Goal: Task Accomplishment & Management: Use online tool/utility

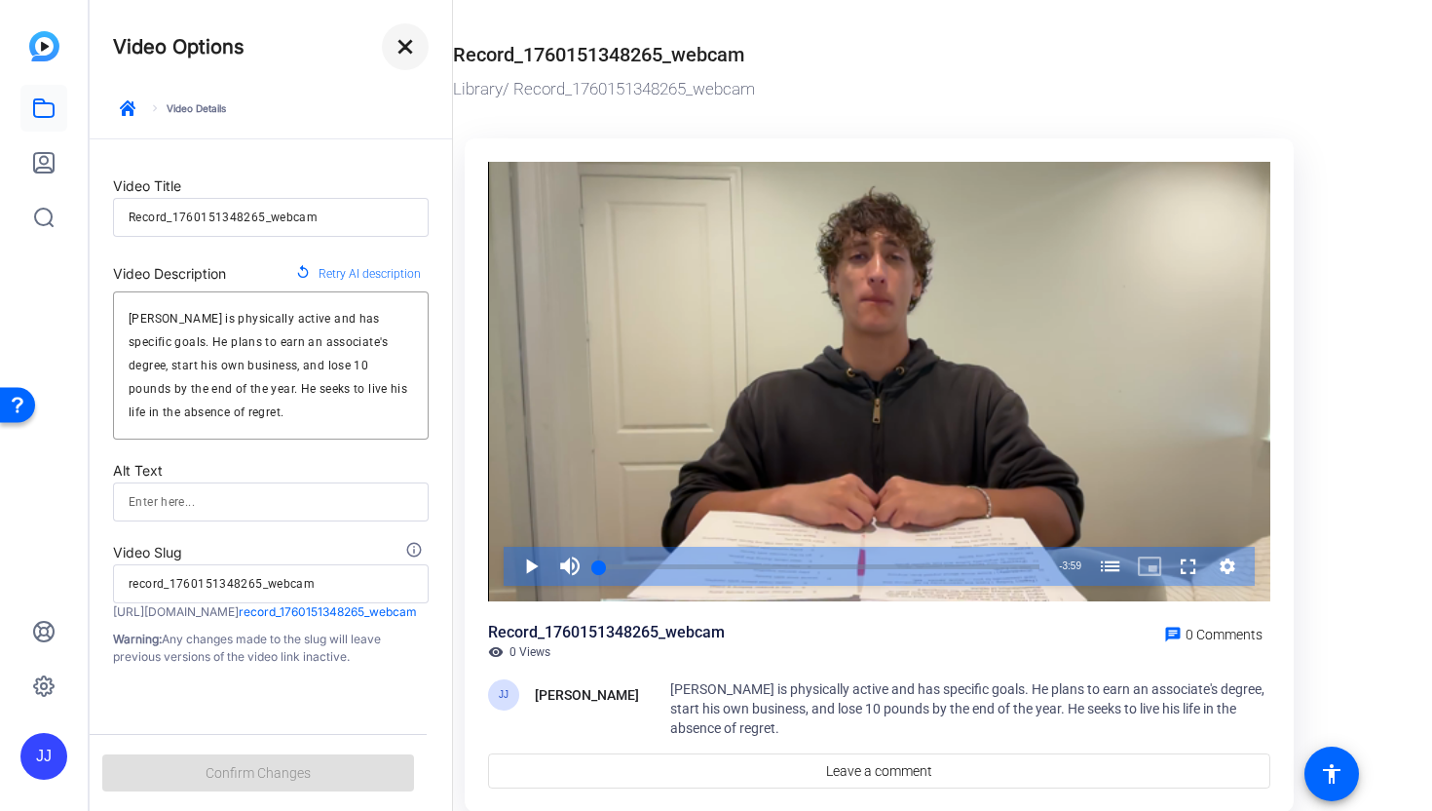
click at [405, 53] on mat-icon "close" at bounding box center [405, 46] width 23 height 23
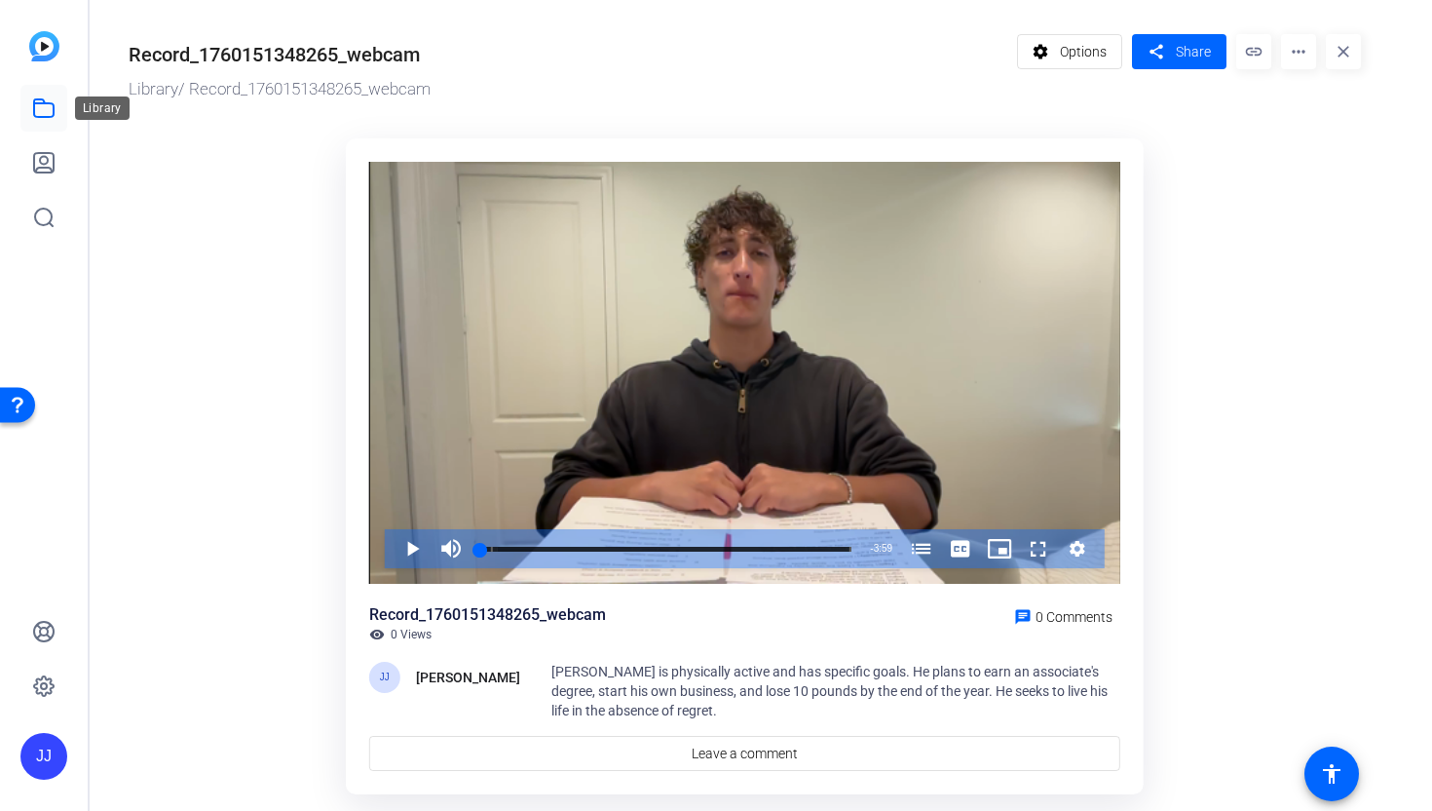
click at [42, 99] on icon at bounding box center [43, 108] width 19 height 18
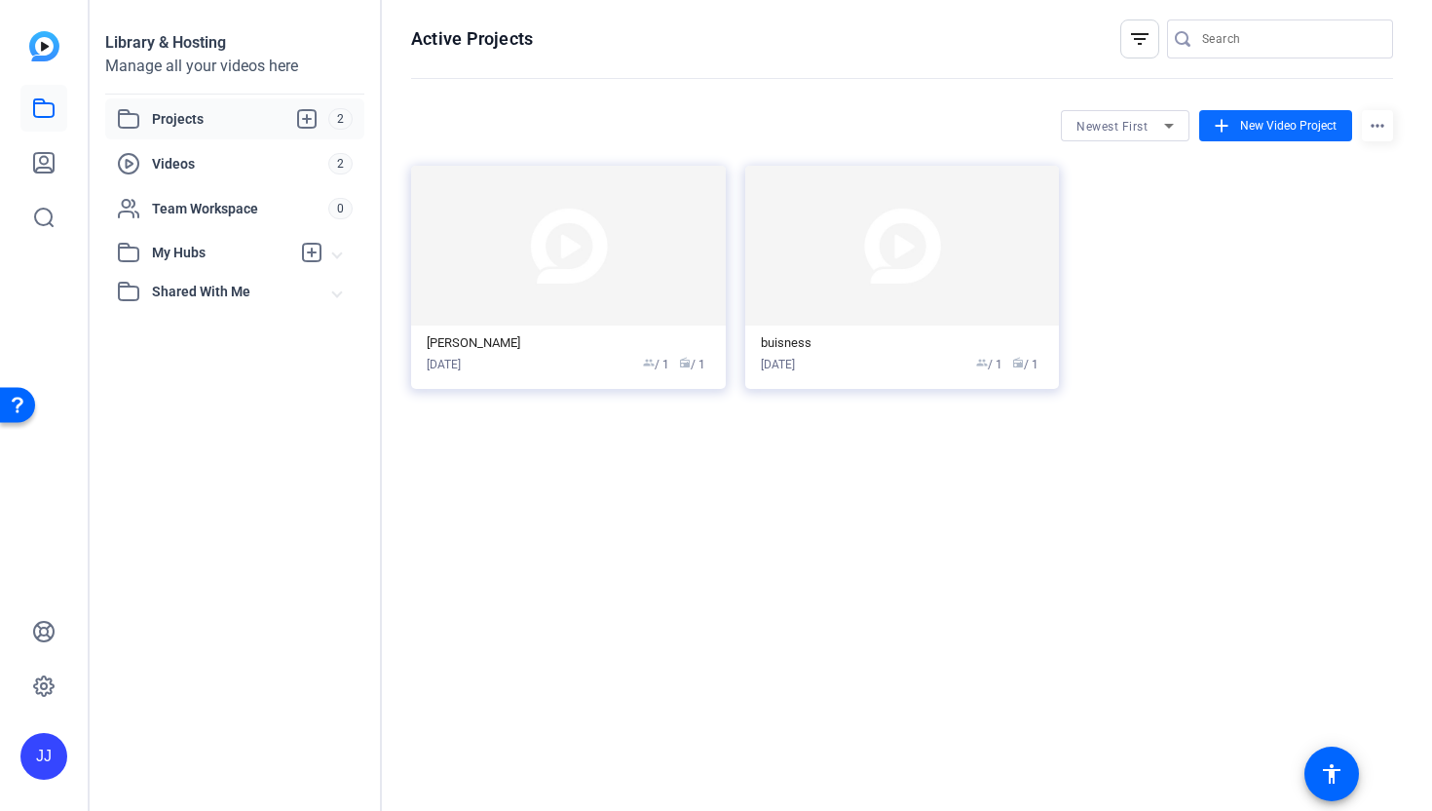
click at [1230, 134] on mat-icon "add" at bounding box center [1221, 125] width 21 height 21
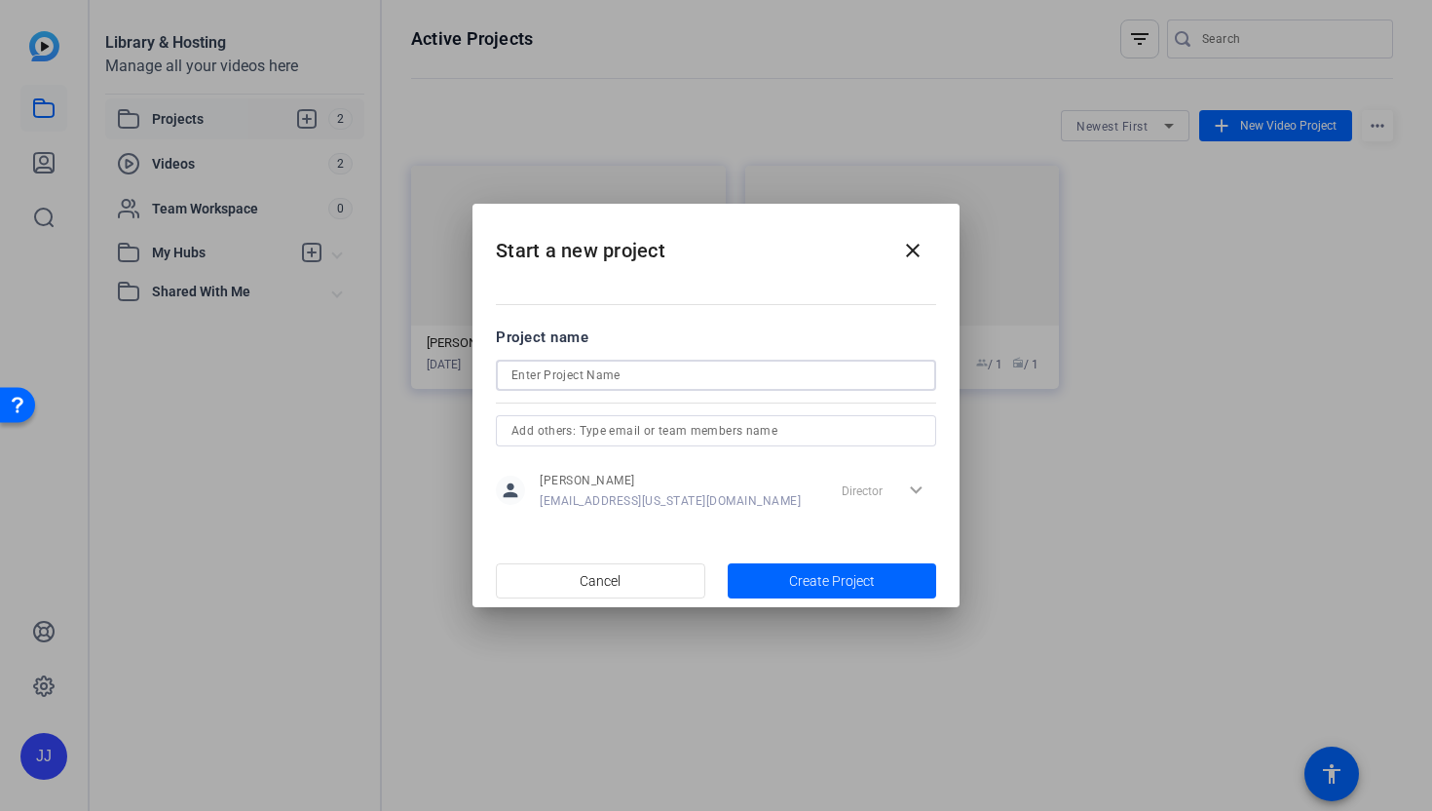
click at [722, 386] on input at bounding box center [716, 374] width 409 height 23
type input "buissss"
click at [874, 604] on mat-dialog-actions "Cancel Create Project" at bounding box center [716, 580] width 487 height 54
click at [857, 586] on span "Create Project" at bounding box center [832, 581] width 86 height 20
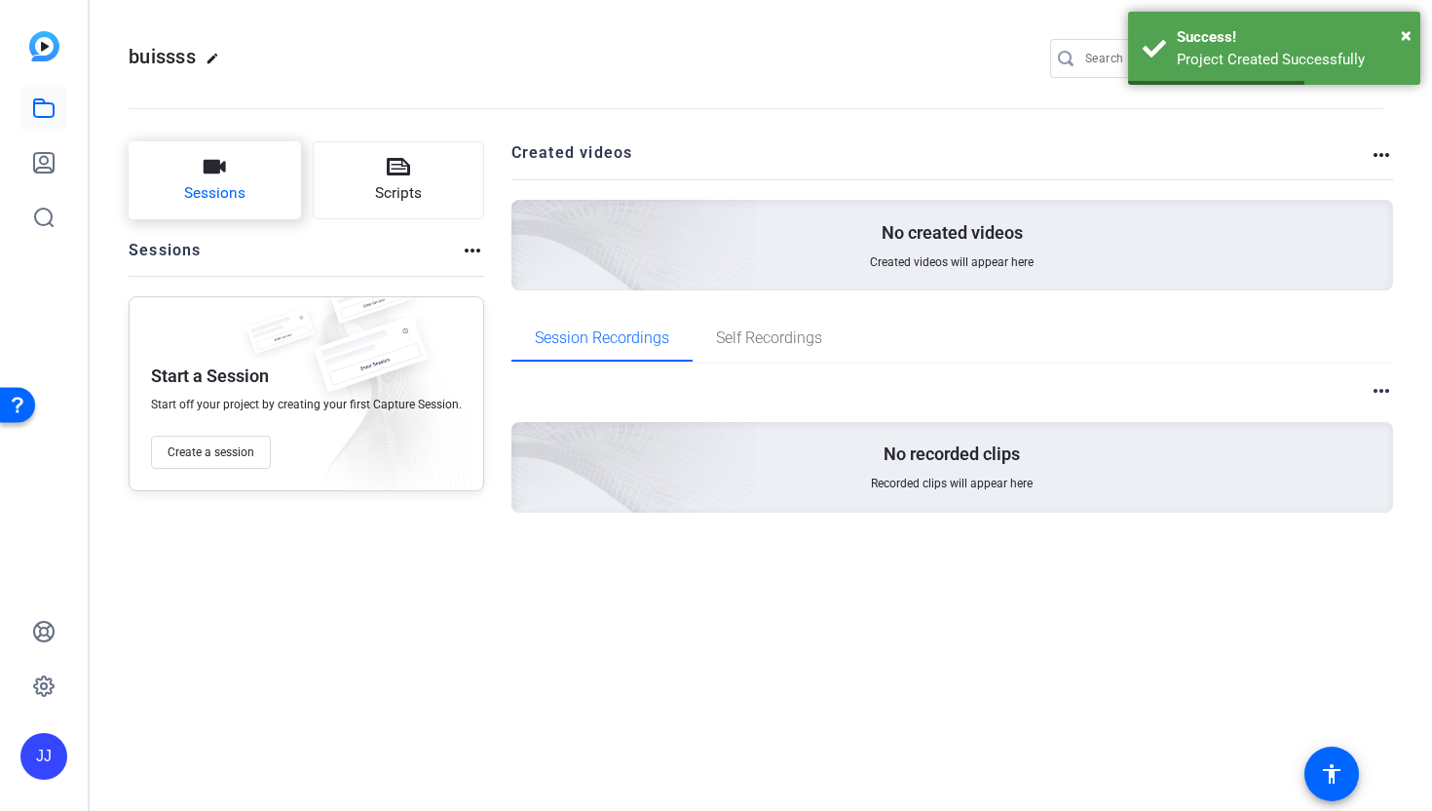
click at [213, 160] on icon "button" at bounding box center [214, 166] width 23 height 23
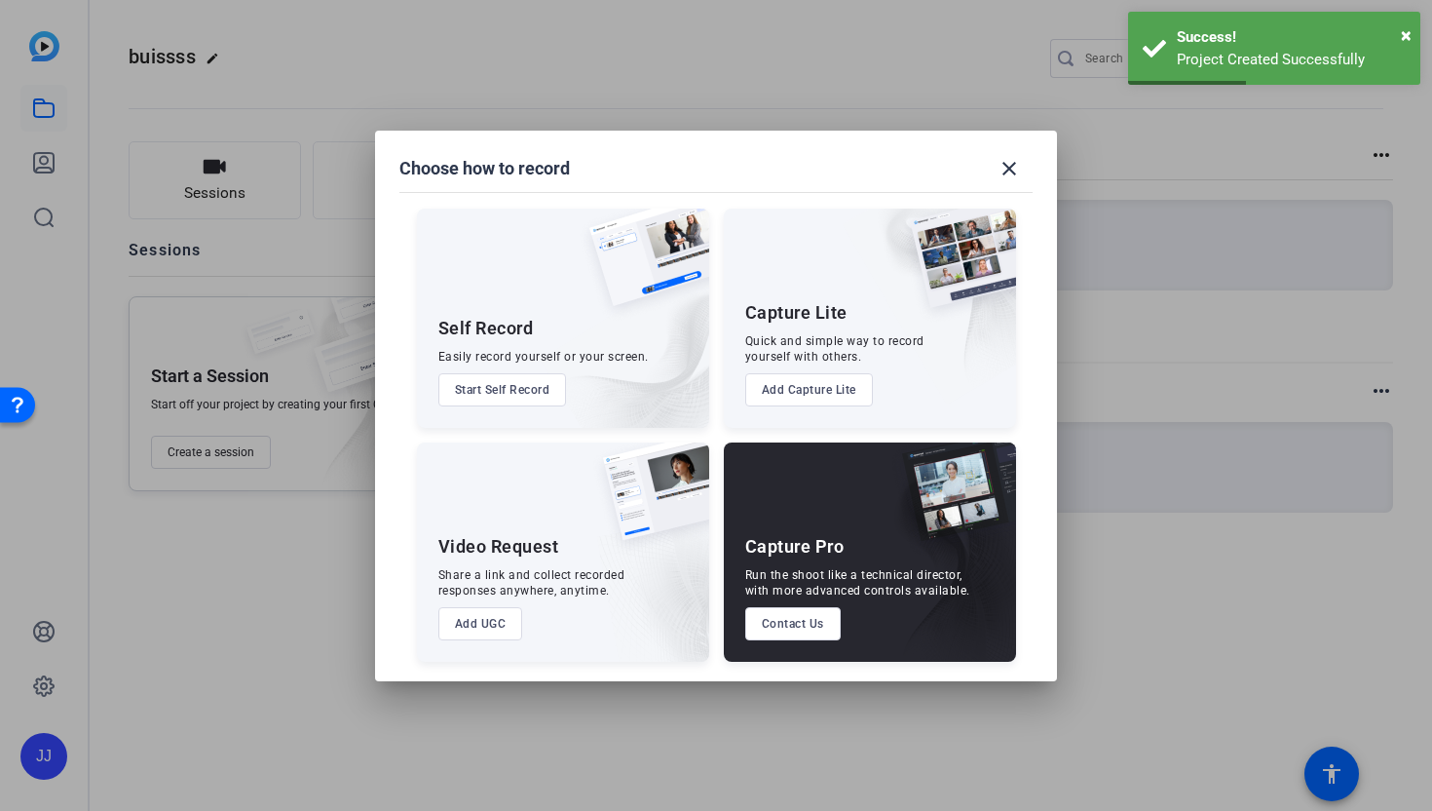
click at [507, 375] on button "Start Self Record" at bounding box center [502, 389] width 129 height 33
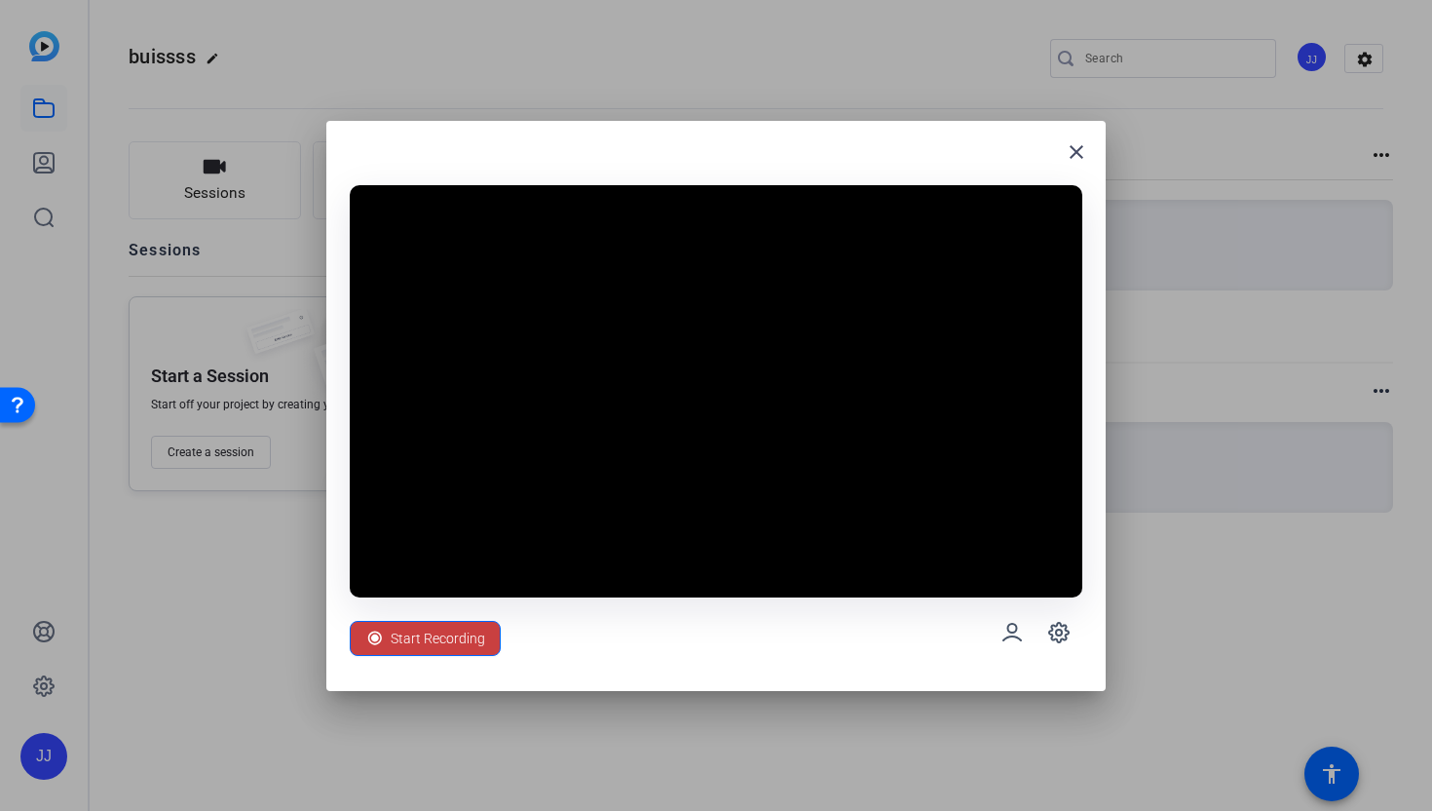
click at [449, 627] on span "Start Recording" at bounding box center [438, 638] width 95 height 37
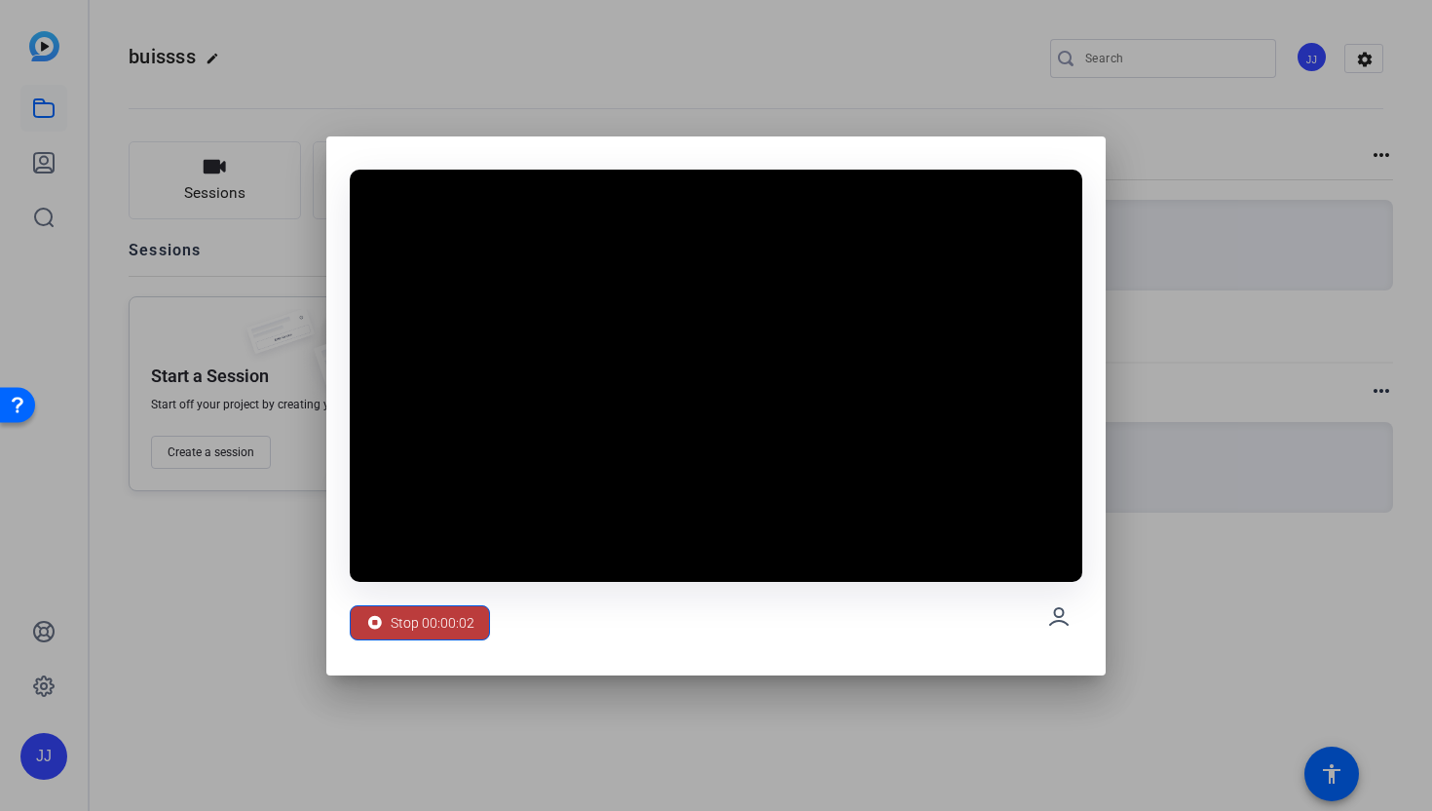
click at [449, 627] on span "Stop 00:00:02" at bounding box center [433, 622] width 84 height 37
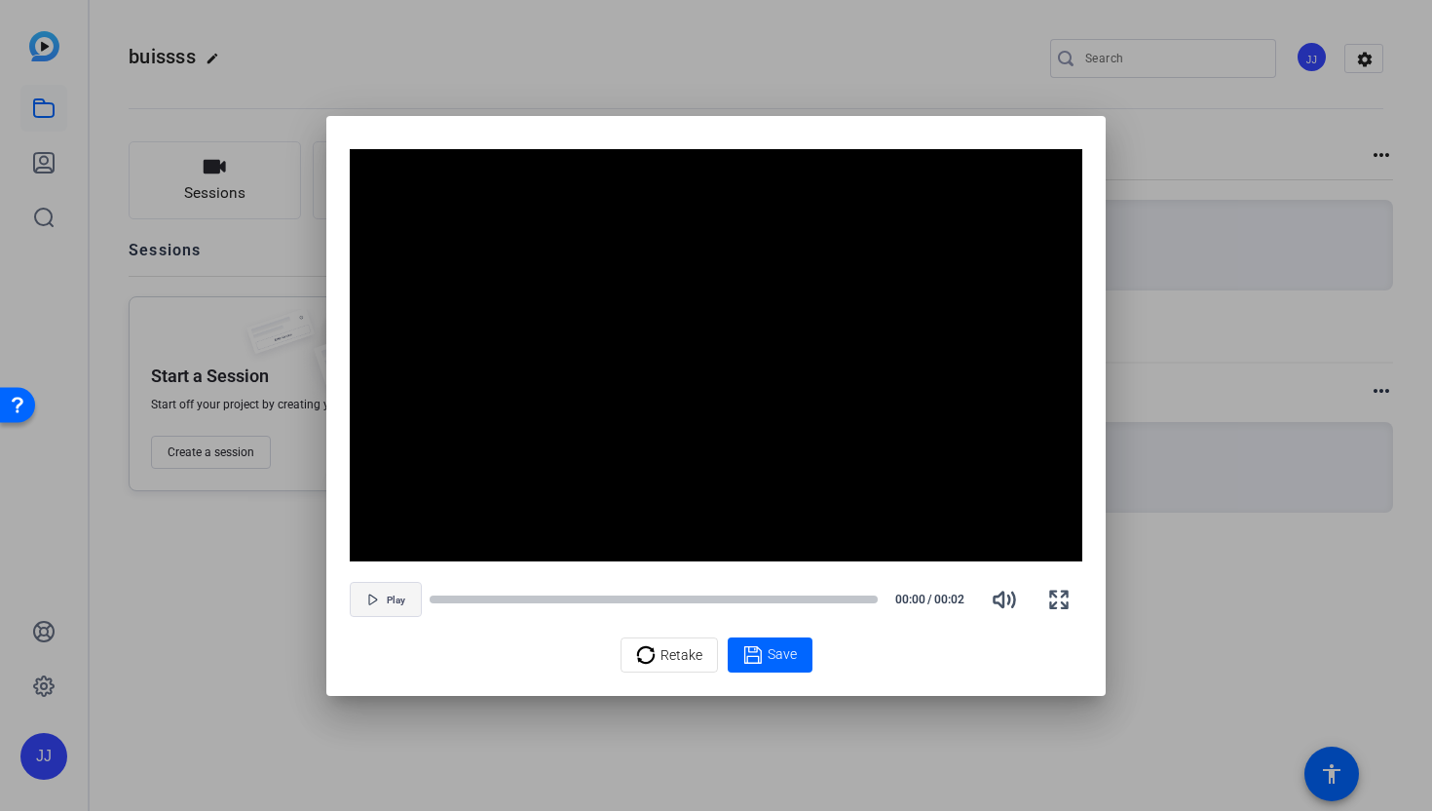
click at [373, 612] on span "button" at bounding box center [386, 599] width 70 height 47
click at [377, 605] on span "button" at bounding box center [386, 599] width 70 height 47
click at [378, 605] on span "button" at bounding box center [386, 599] width 70 height 47
click at [383, 604] on span "Pause" at bounding box center [396, 600] width 26 height 12
click at [384, 604] on span "button" at bounding box center [386, 599] width 70 height 47
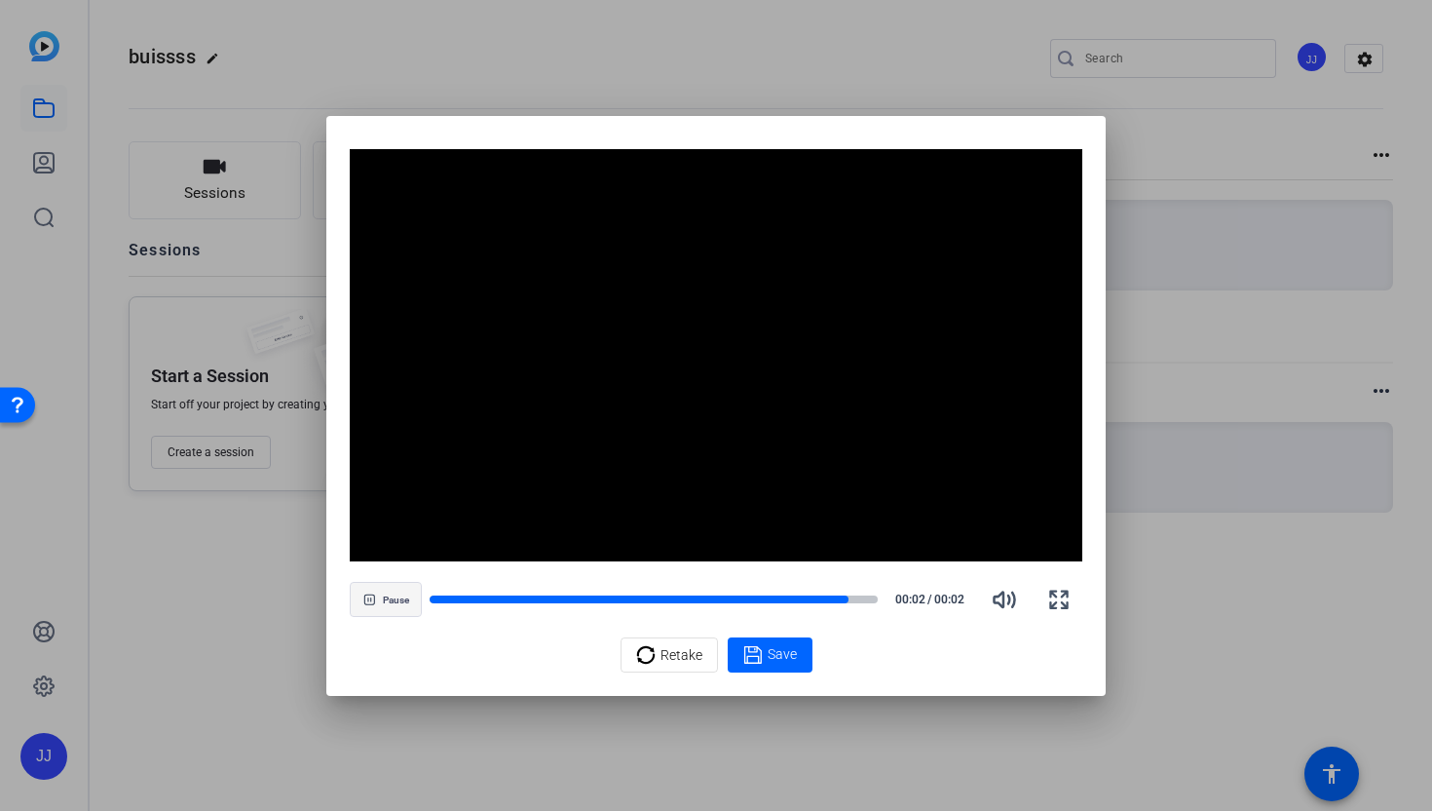
click at [385, 603] on span "Pause" at bounding box center [396, 600] width 26 height 12
click at [385, 603] on span "button" at bounding box center [386, 599] width 70 height 47
click at [385, 603] on span "Pause" at bounding box center [396, 600] width 26 height 12
click at [385, 603] on span "button" at bounding box center [386, 599] width 70 height 47
click at [438, 600] on div at bounding box center [570, 599] width 280 height 10
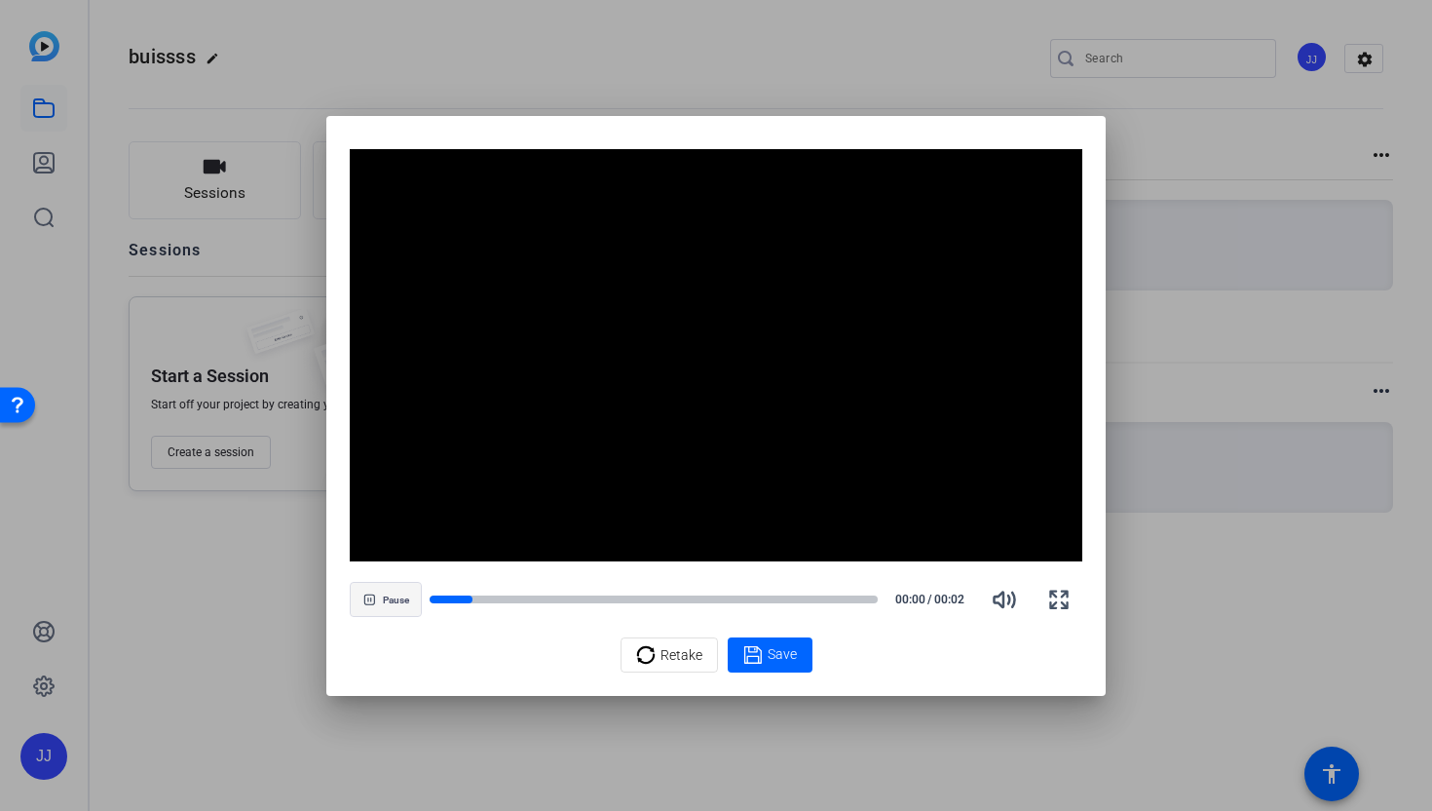
click at [396, 600] on span "Pause" at bounding box center [396, 600] width 26 height 12
drag, startPoint x: 440, startPoint y: 600, endPoint x: 426, endPoint y: 600, distance: 14.6
click at [426, 600] on div "Play 00:00 / 00:02" at bounding box center [716, 599] width 733 height 47
click at [435, 599] on div at bounding box center [472, 599] width 85 height 10
click at [672, 660] on span "Retake" at bounding box center [682, 654] width 42 height 37
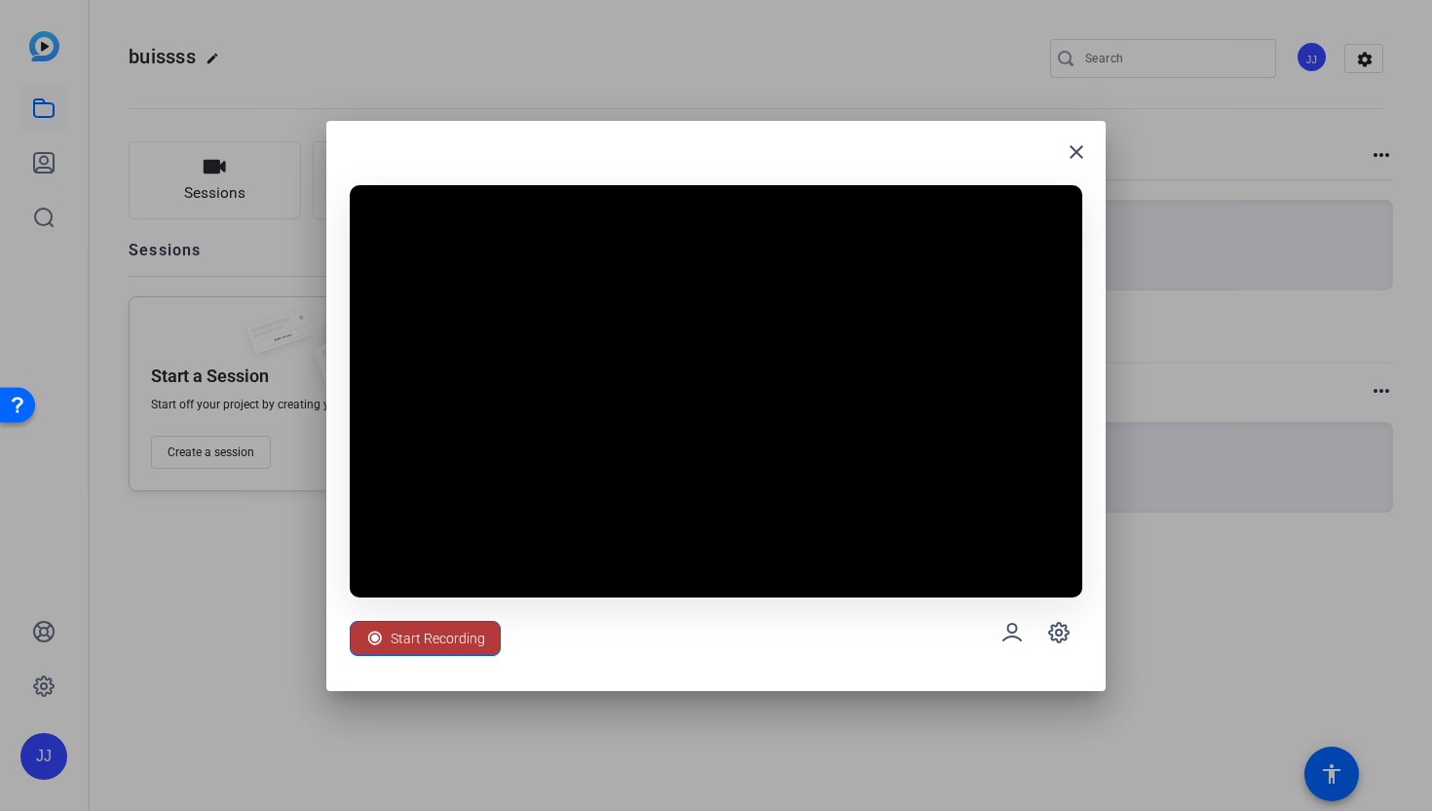
click at [406, 628] on span "Start Recording" at bounding box center [438, 638] width 95 height 37
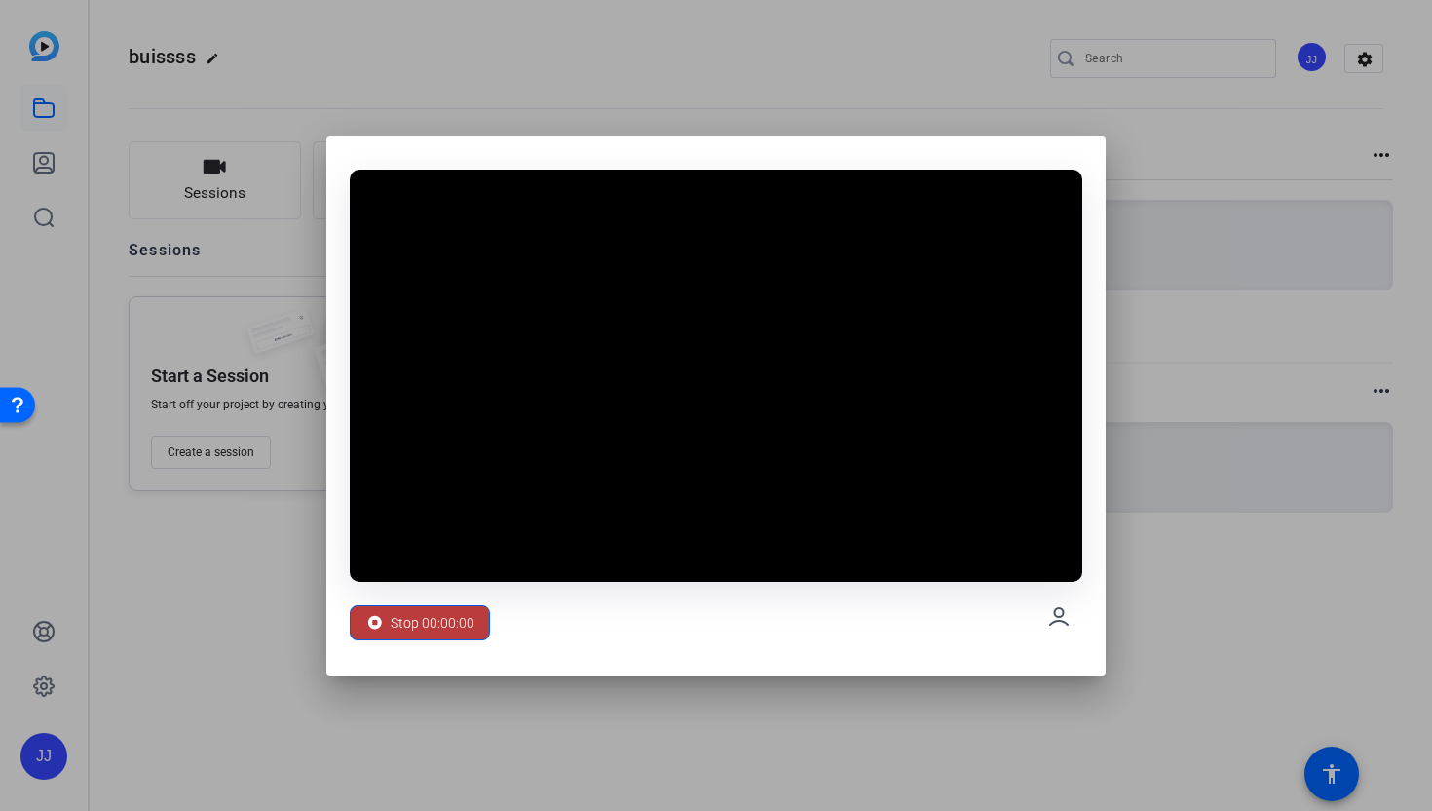
click at [413, 623] on span "Stop 00:00:00" at bounding box center [433, 622] width 84 height 37
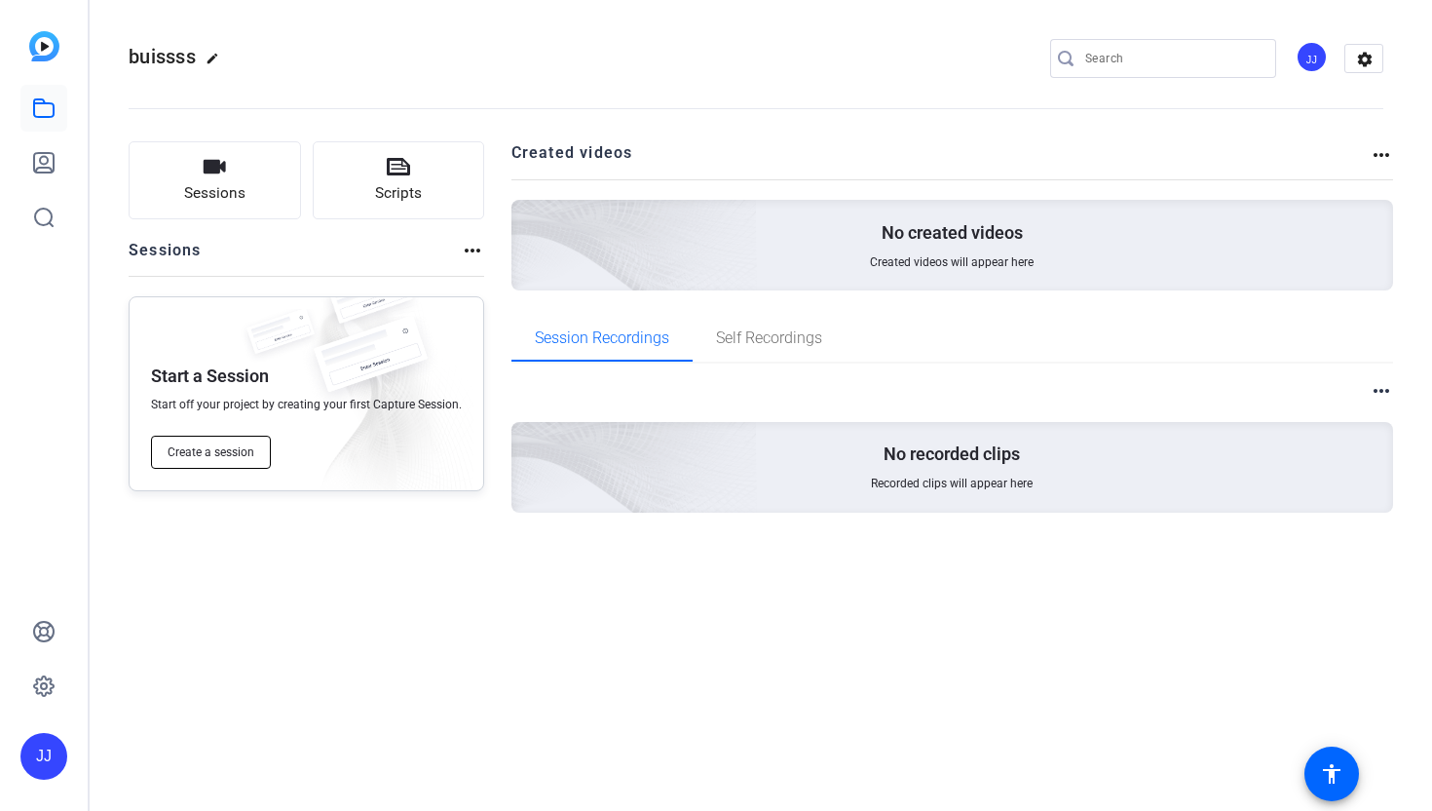
click at [220, 463] on button "Create a session" at bounding box center [211, 452] width 120 height 33
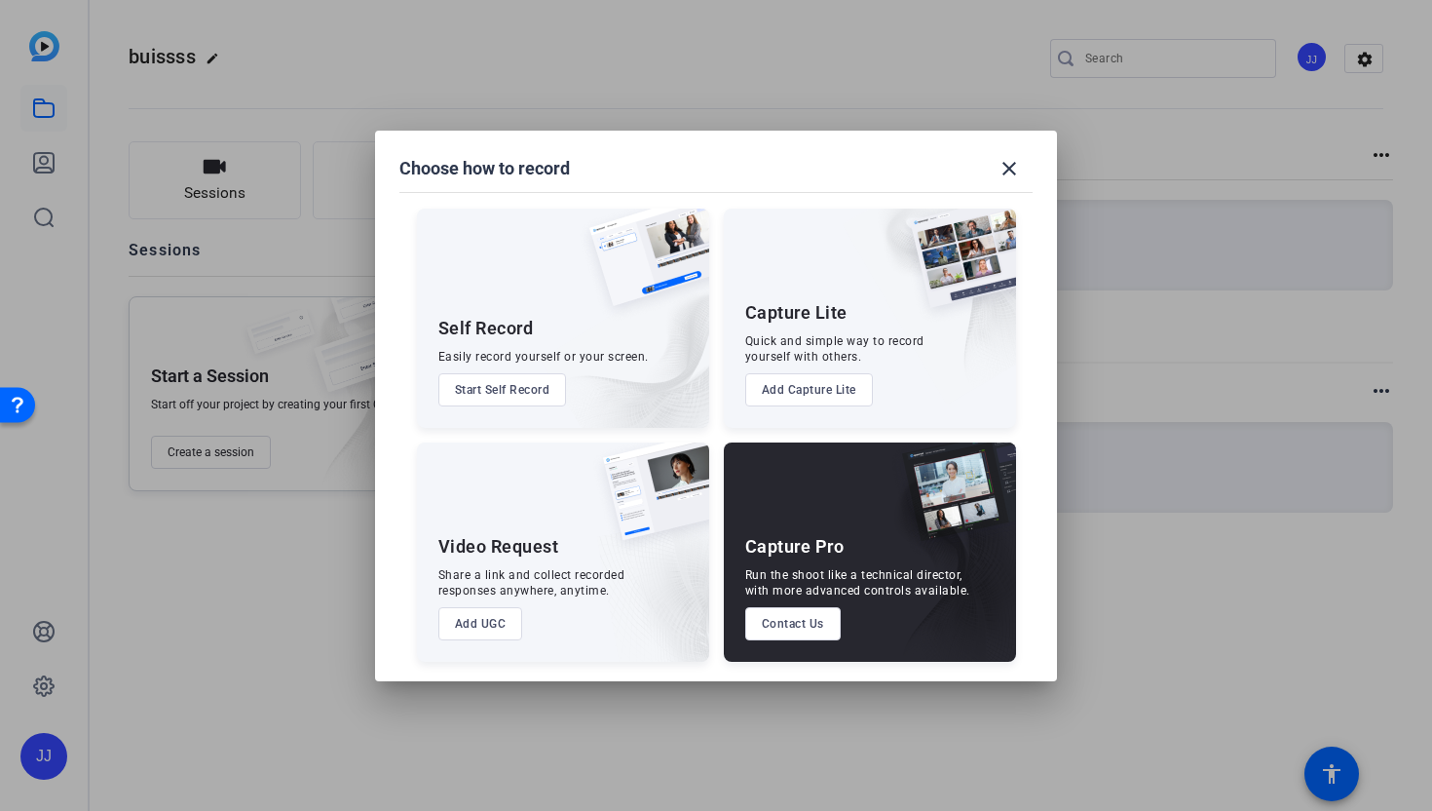
click at [509, 399] on button "Start Self Record" at bounding box center [502, 389] width 129 height 33
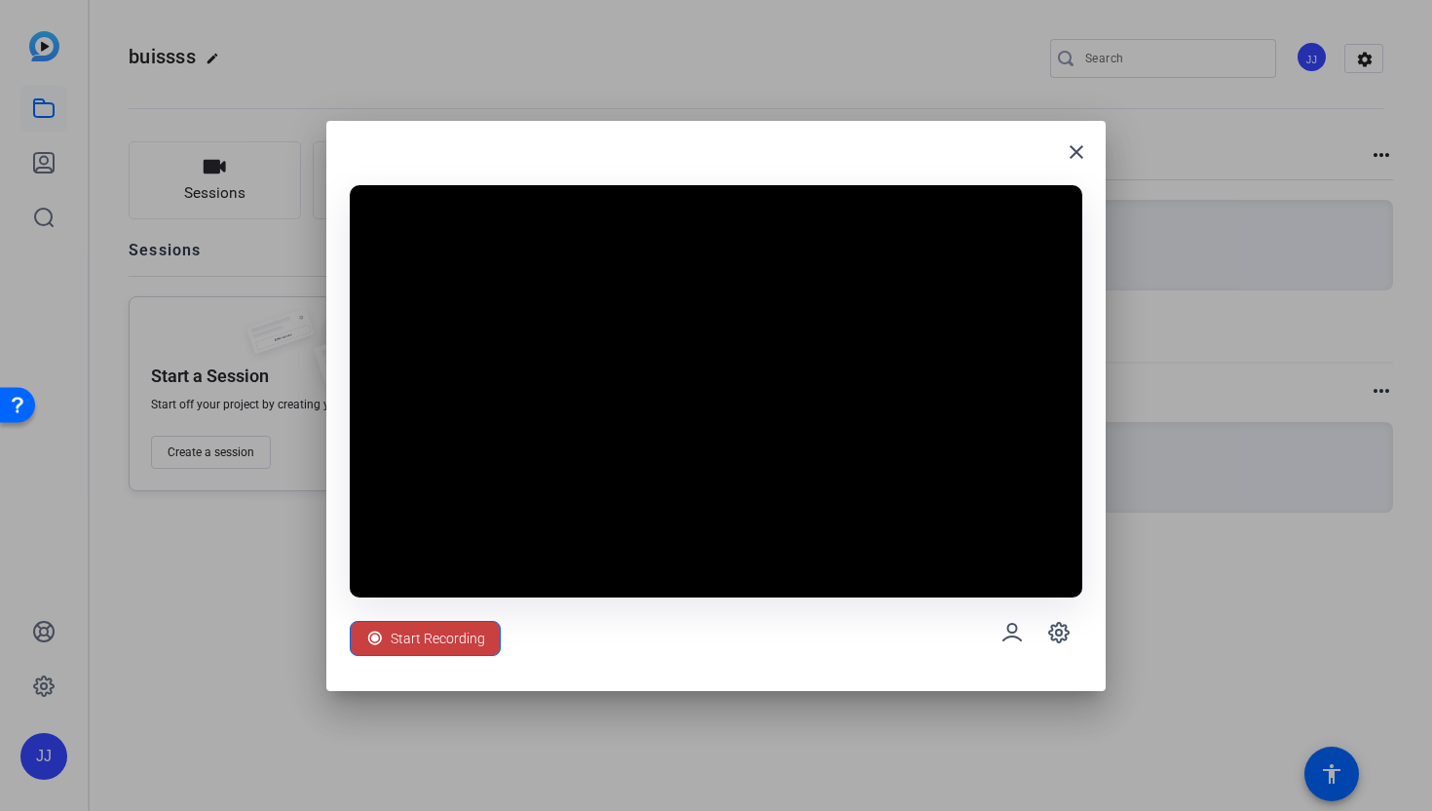
click at [429, 645] on span "Start Recording" at bounding box center [438, 638] width 95 height 37
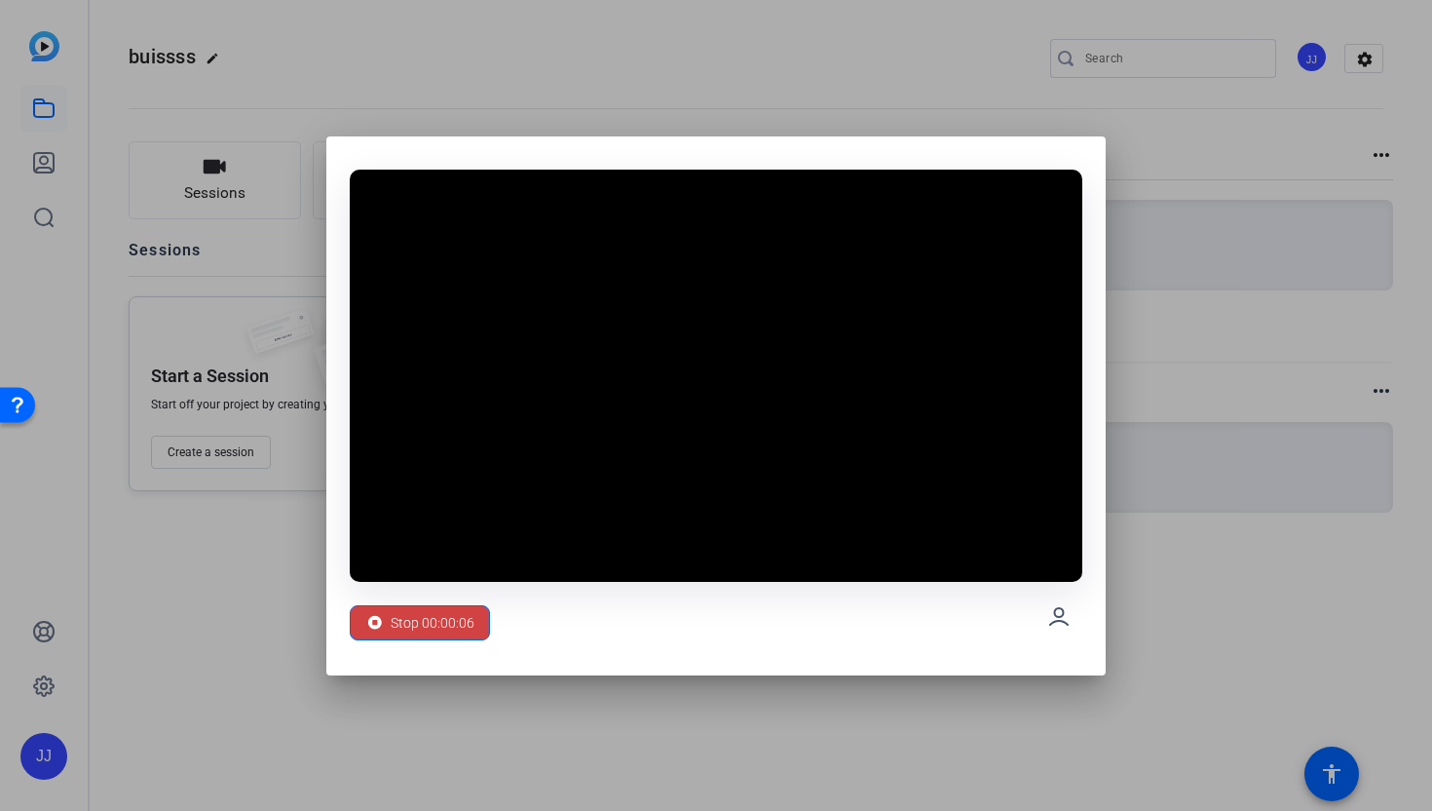
click at [405, 591] on div "Stop 00:00:06" at bounding box center [716, 617] width 733 height 70
click at [389, 633] on div "Stop 00:00:07" at bounding box center [419, 622] width 109 height 37
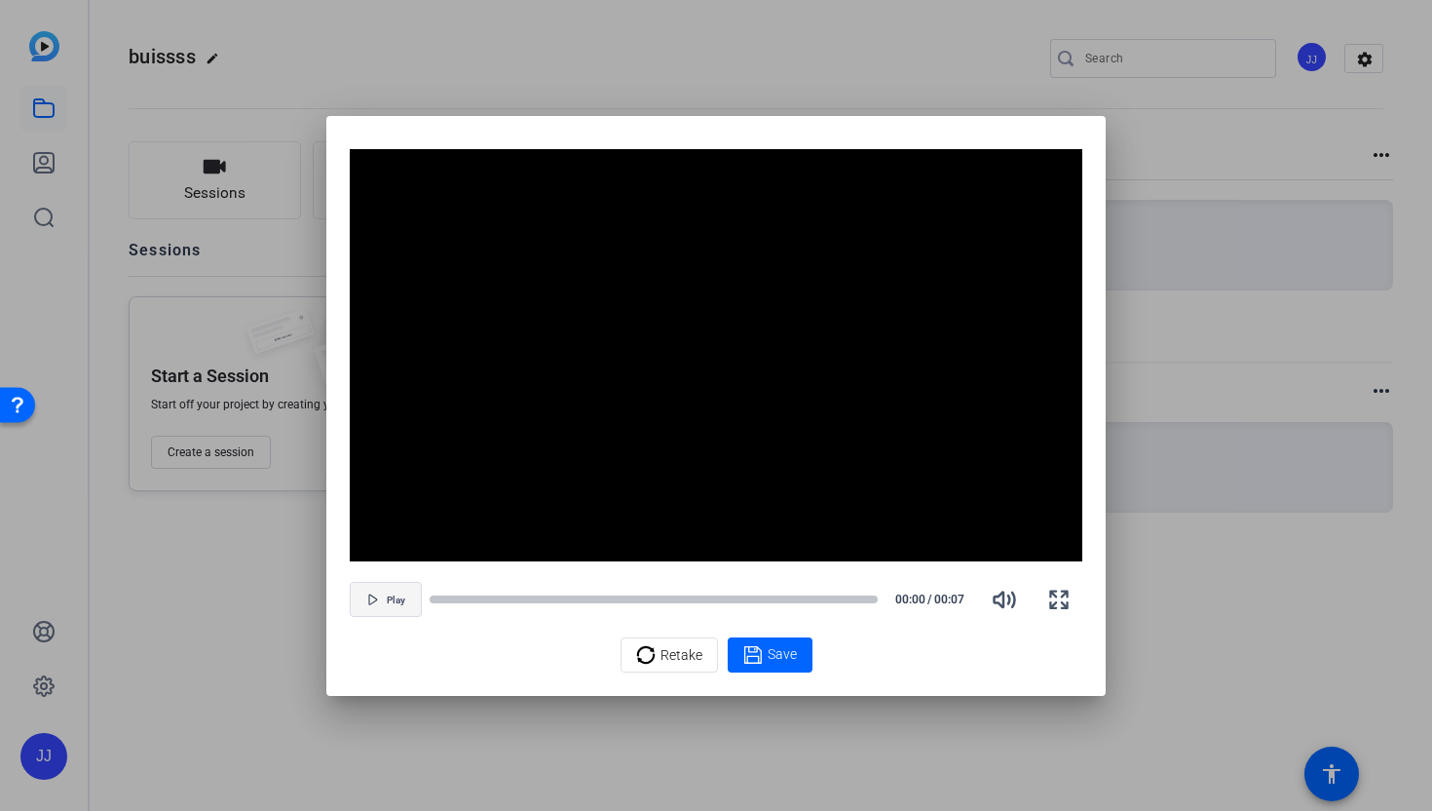
click at [393, 607] on span "button" at bounding box center [386, 599] width 70 height 47
click at [419, 600] on span "button" at bounding box center [386, 599] width 70 height 47
click at [400, 592] on span "Play" at bounding box center [396, 598] width 19 height 15
click at [436, 597] on div at bounding box center [585, 599] width 310 height 10
click at [436, 597] on div at bounding box center [471, 599] width 82 height 10
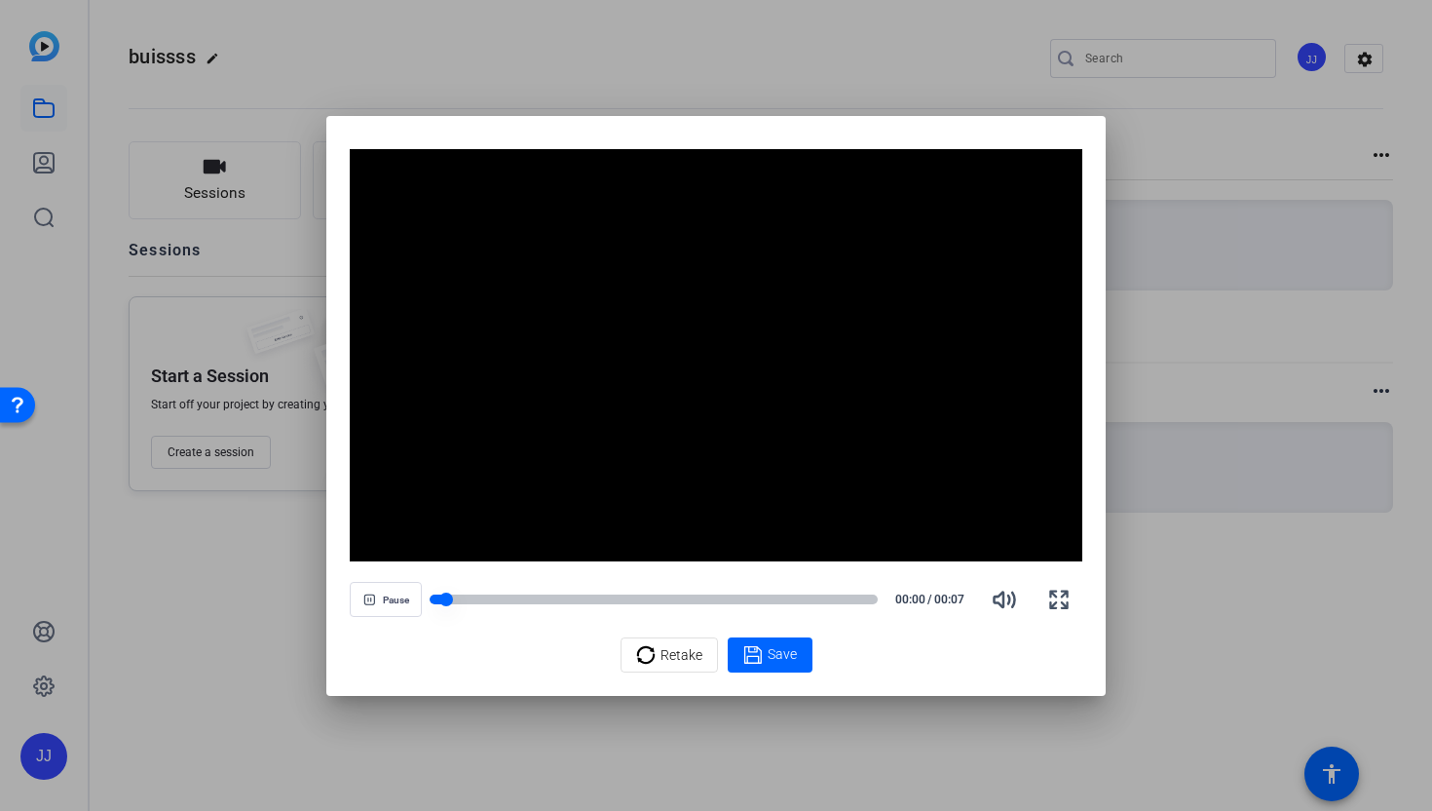
click at [436, 597] on div at bounding box center [438, 599] width 17 height 10
click at [710, 608] on div "Pause 00:01 / 00:07" at bounding box center [716, 599] width 733 height 47
click at [716, 579] on div "Pause 00:02 / 00:07" at bounding box center [716, 599] width 733 height 47
click at [726, 587] on div "Pause 00:02 / 00:07" at bounding box center [716, 599] width 733 height 47
click at [739, 598] on div at bounding box center [654, 599] width 448 height 10
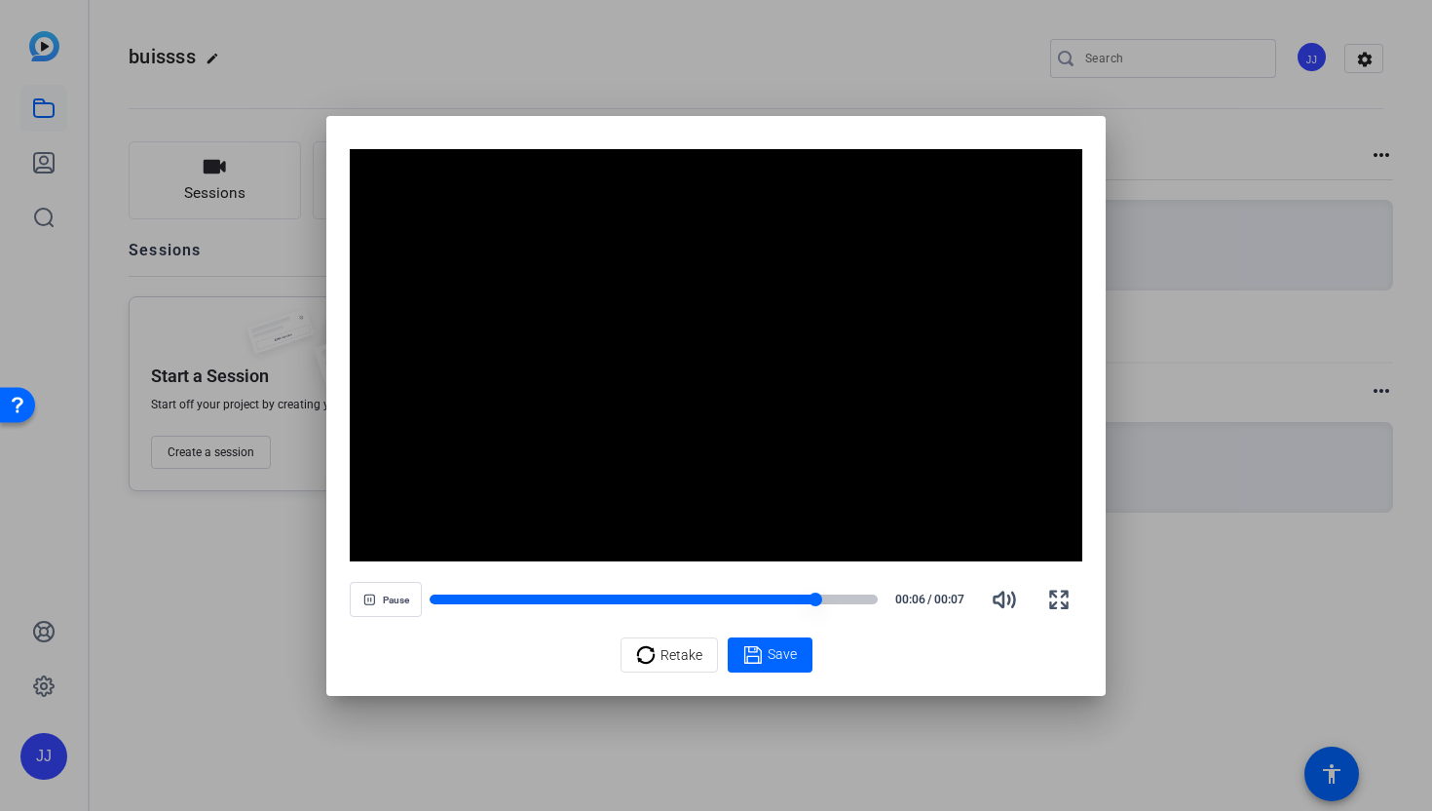
click at [435, 603] on div at bounding box center [654, 599] width 448 height 14
click at [382, 614] on span "button" at bounding box center [386, 599] width 70 height 47
click at [384, 597] on span "button" at bounding box center [386, 599] width 70 height 47
click at [377, 599] on span "button" at bounding box center [386, 599] width 70 height 47
click at [385, 606] on span "button" at bounding box center [386, 599] width 70 height 47
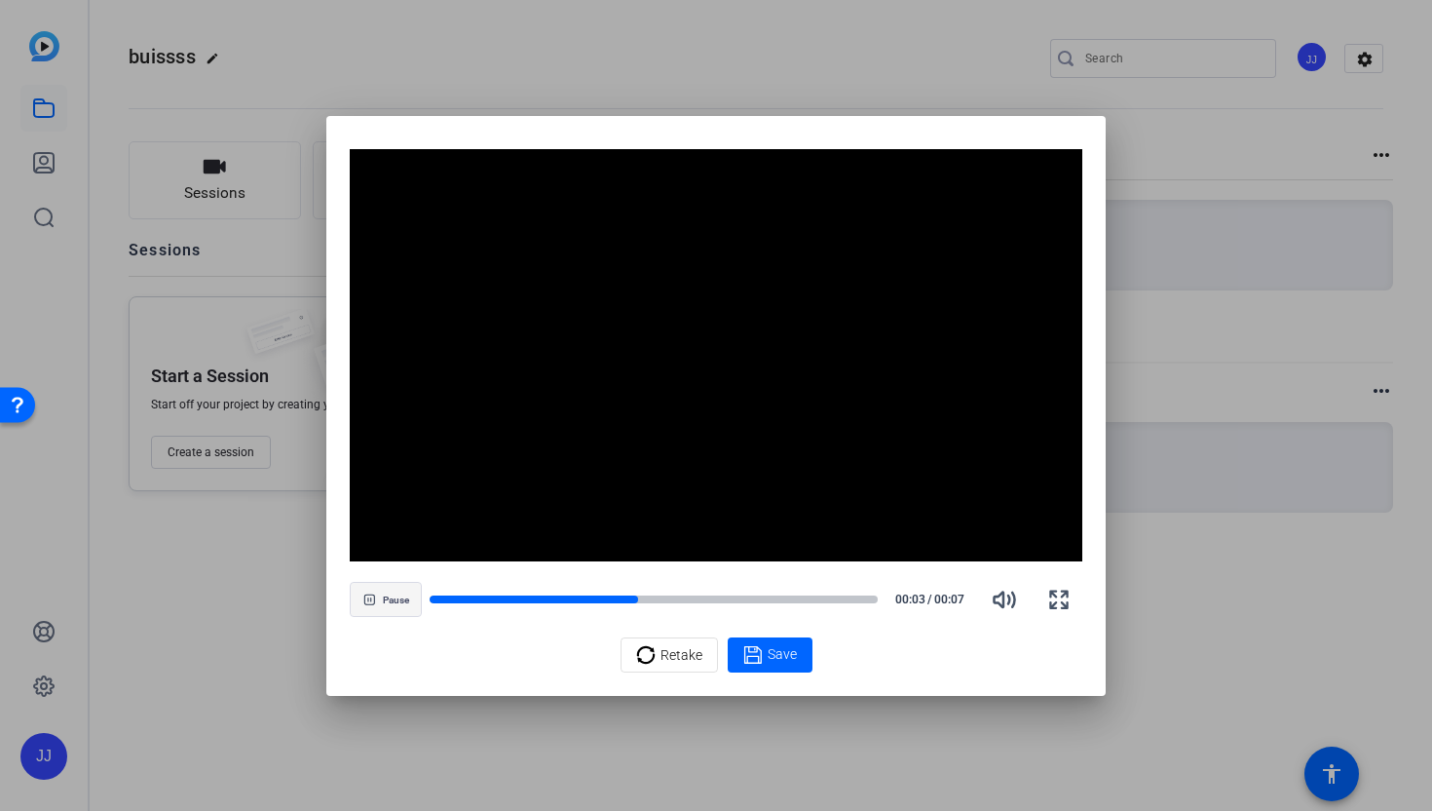
click at [385, 606] on span "button" at bounding box center [386, 599] width 70 height 47
click at [514, 606] on div "Play 00:04 / 00:07" at bounding box center [716, 599] width 733 height 47
click at [513, 594] on div at bounding box center [540, 599] width 220 height 10
click at [401, 607] on span "button" at bounding box center [386, 599] width 70 height 47
click at [358, 593] on span "button" at bounding box center [386, 599] width 70 height 47
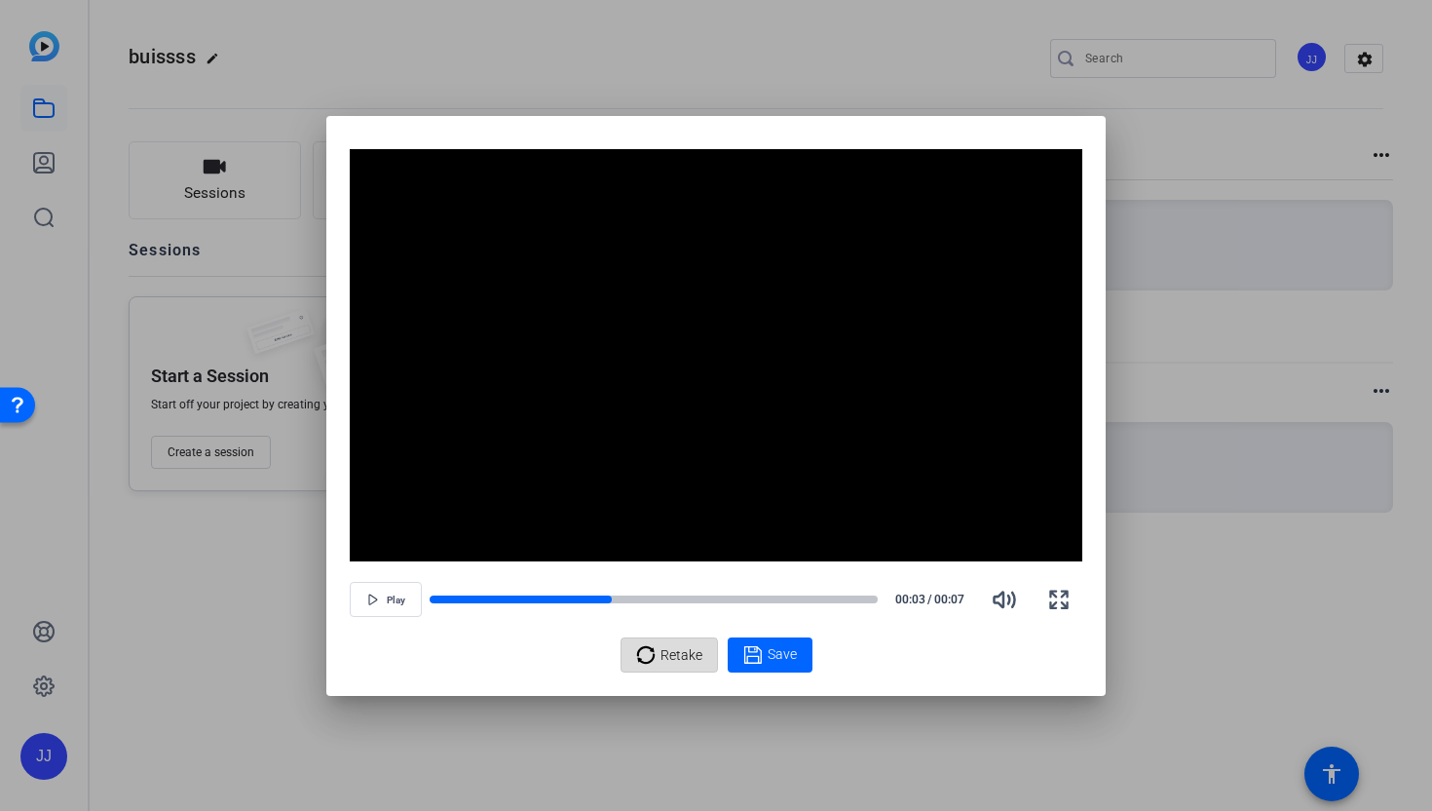
click at [666, 658] on span "Retake" at bounding box center [682, 654] width 42 height 37
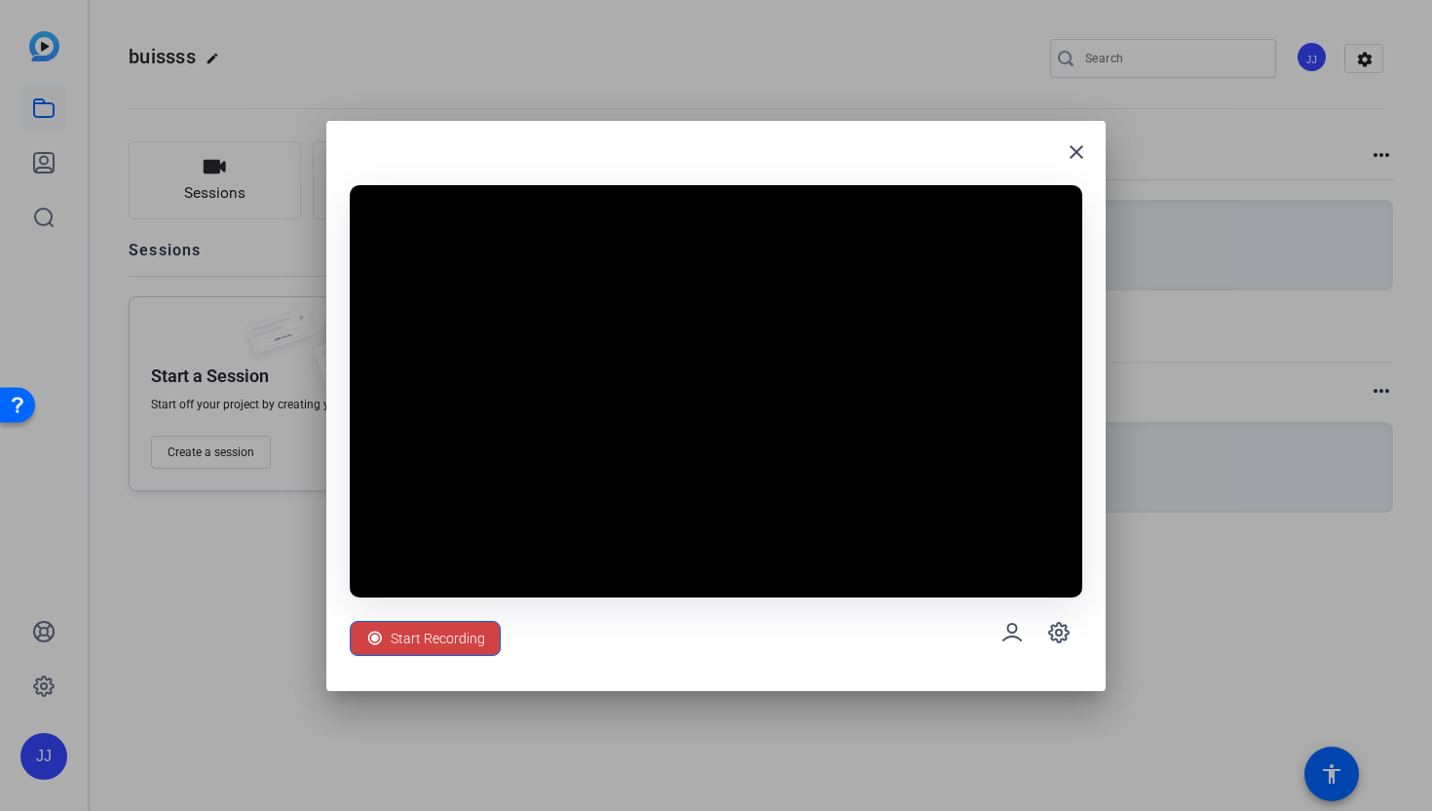
click at [470, 671] on div "close Start Recording" at bounding box center [716, 406] width 780 height 570
click at [420, 636] on span "Start Recording" at bounding box center [438, 638] width 95 height 37
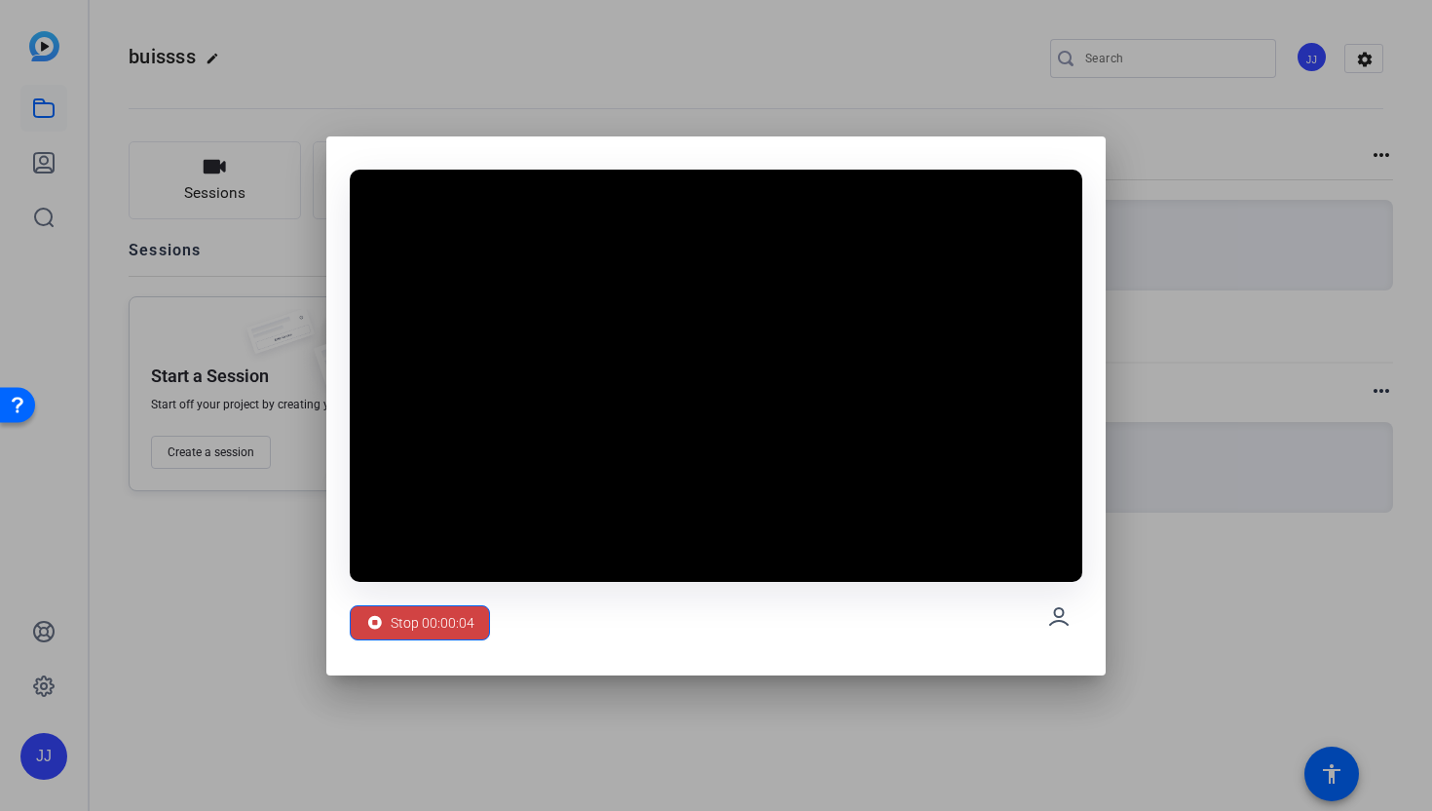
click at [420, 636] on span "Stop 00:00:04" at bounding box center [433, 622] width 84 height 37
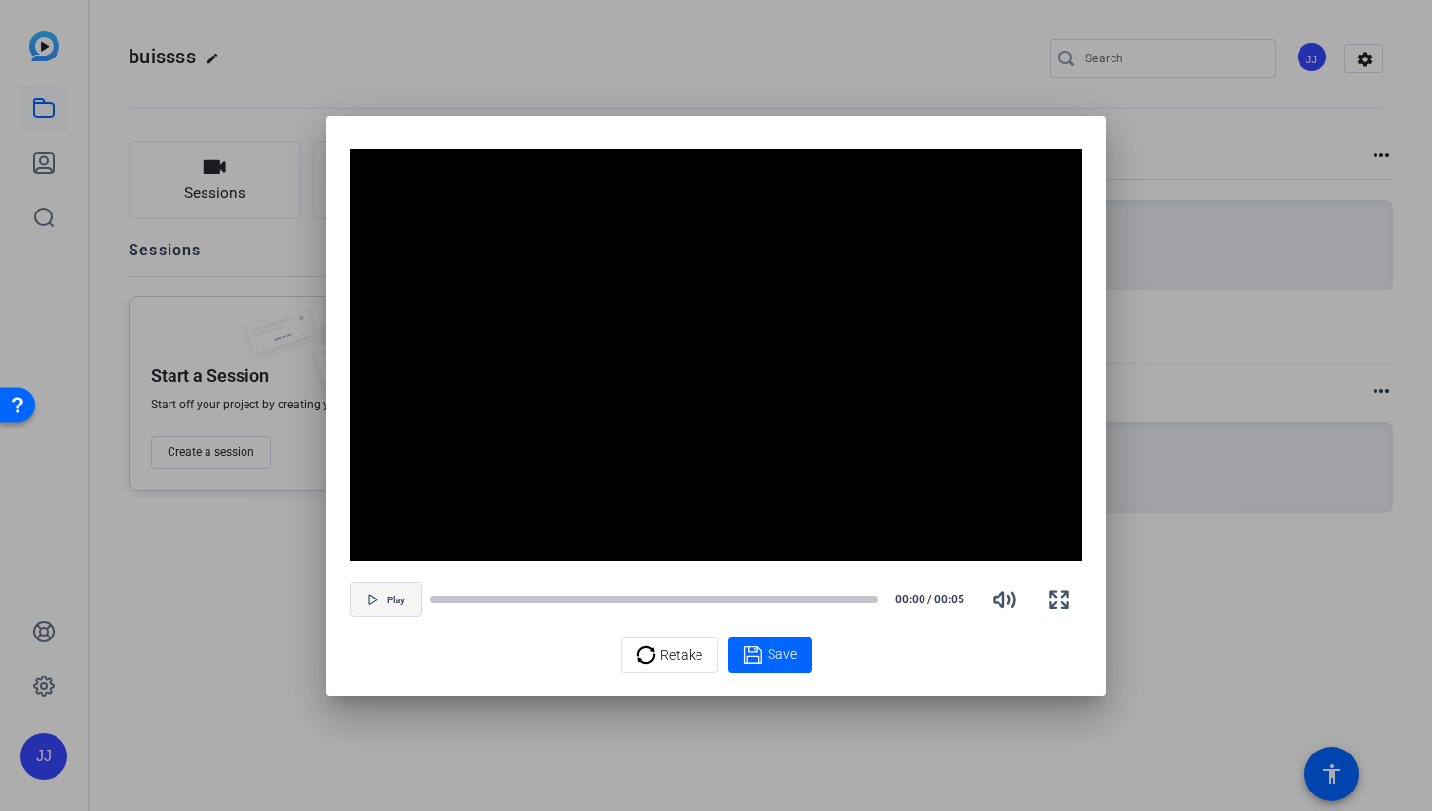
click at [396, 599] on span "Play" at bounding box center [396, 600] width 19 height 12
click at [389, 595] on span "Pause" at bounding box center [396, 600] width 26 height 12
click at [382, 601] on span "button" at bounding box center [386, 599] width 70 height 47
click at [654, 666] on div "Retake" at bounding box center [669, 654] width 66 height 37
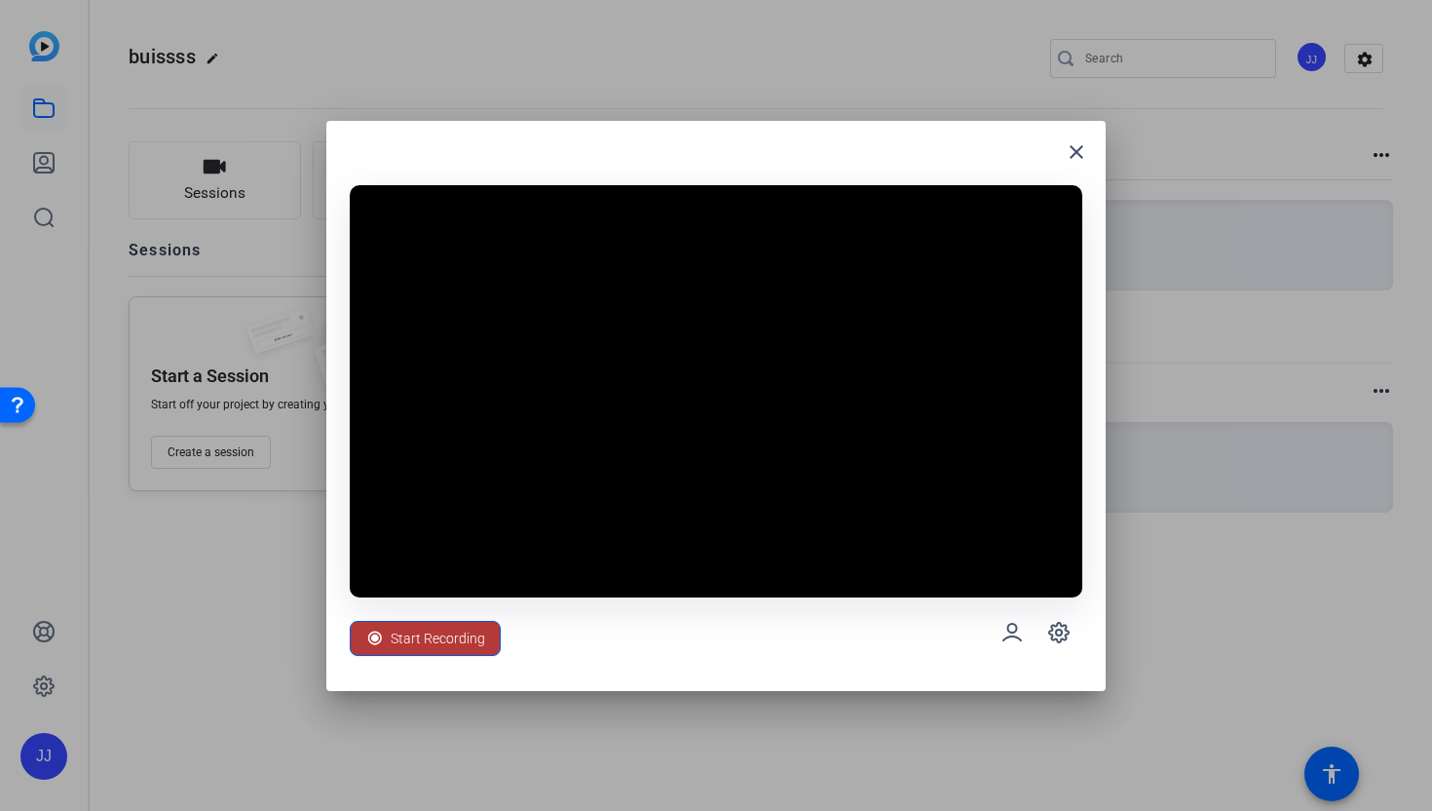
click at [463, 639] on span "Start Recording" at bounding box center [438, 638] width 95 height 37
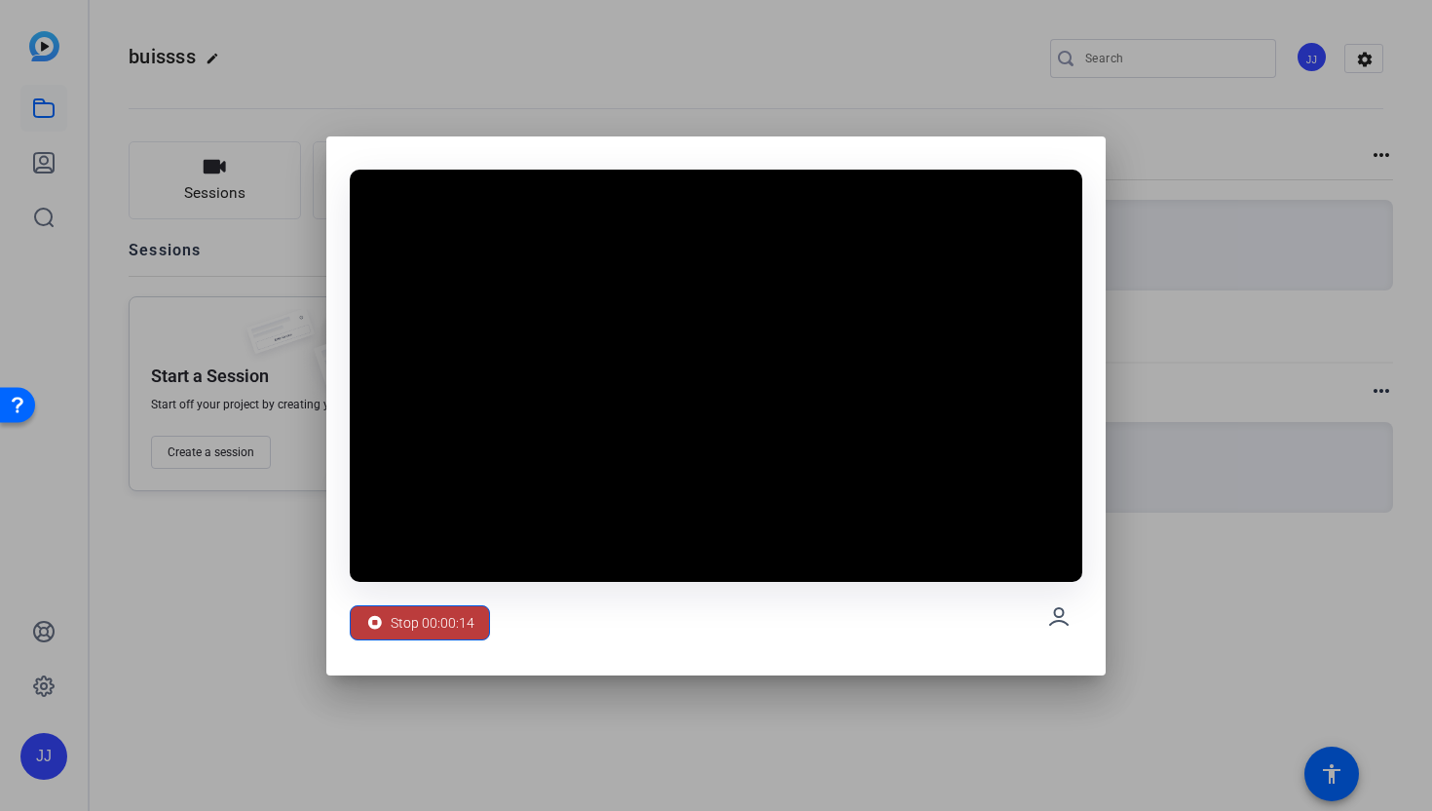
click at [463, 639] on span "Stop 00:00:14" at bounding box center [433, 622] width 84 height 37
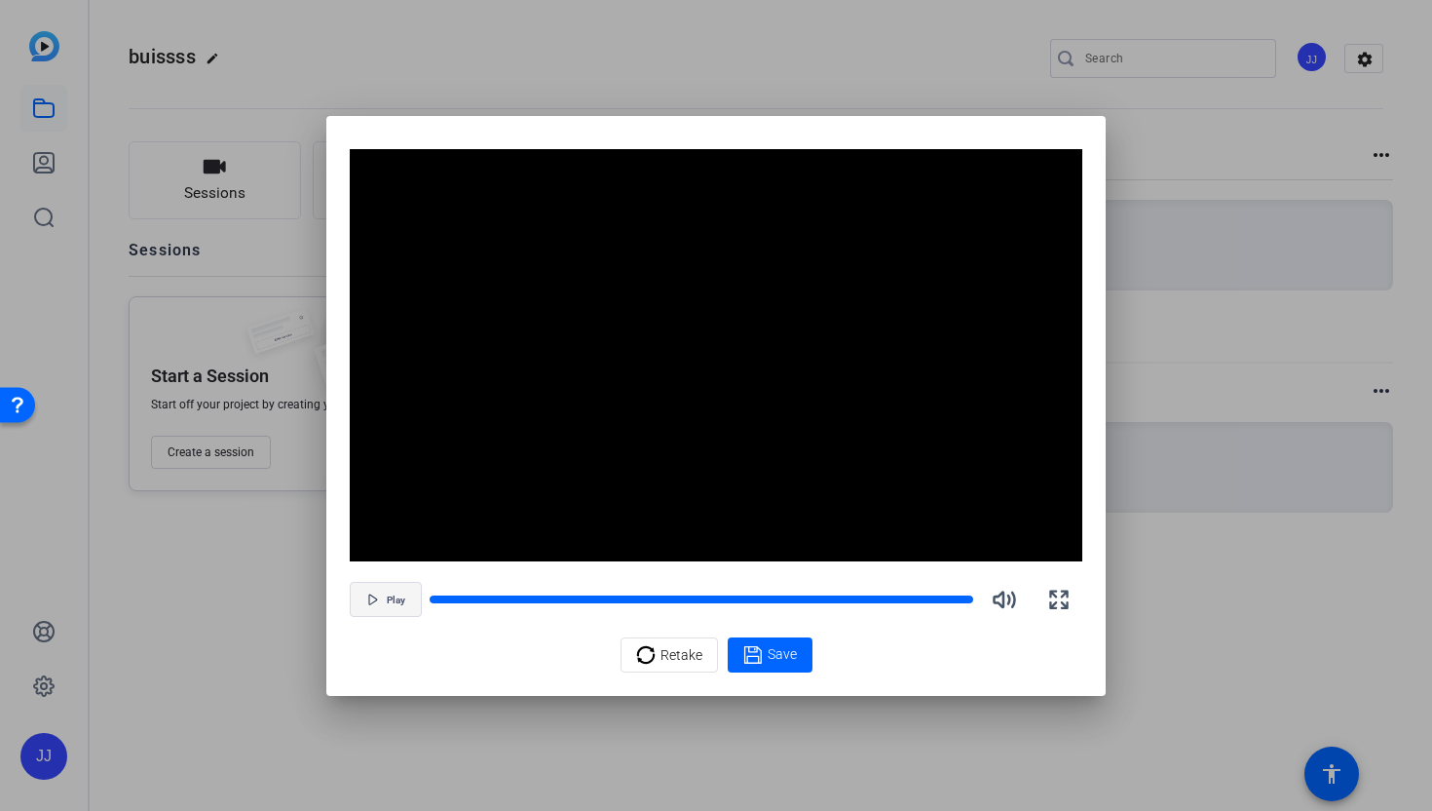
click at [394, 584] on span "button" at bounding box center [386, 599] width 70 height 47
click at [682, 652] on span "Retake" at bounding box center [682, 654] width 42 height 37
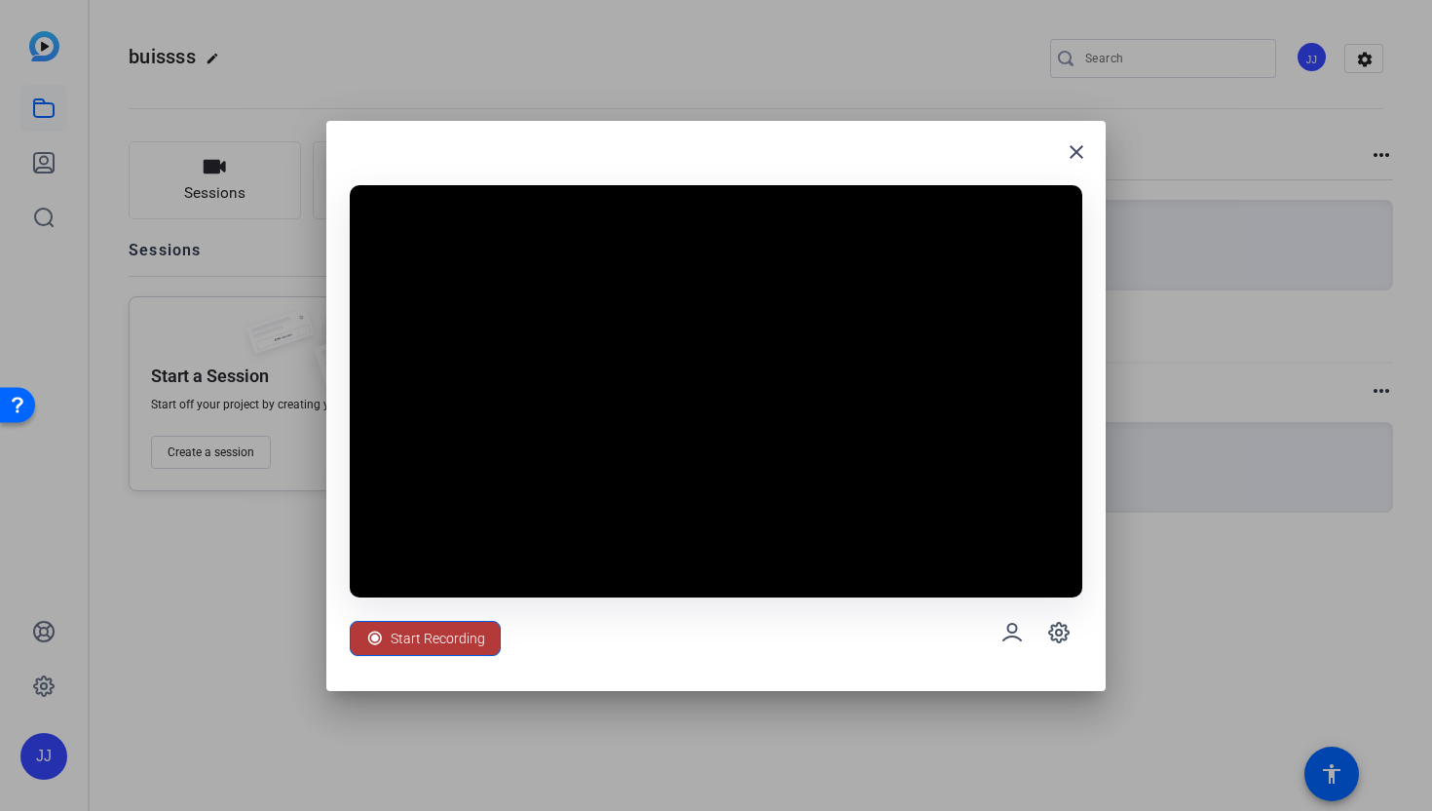
click at [464, 640] on span "Start Recording" at bounding box center [438, 638] width 95 height 37
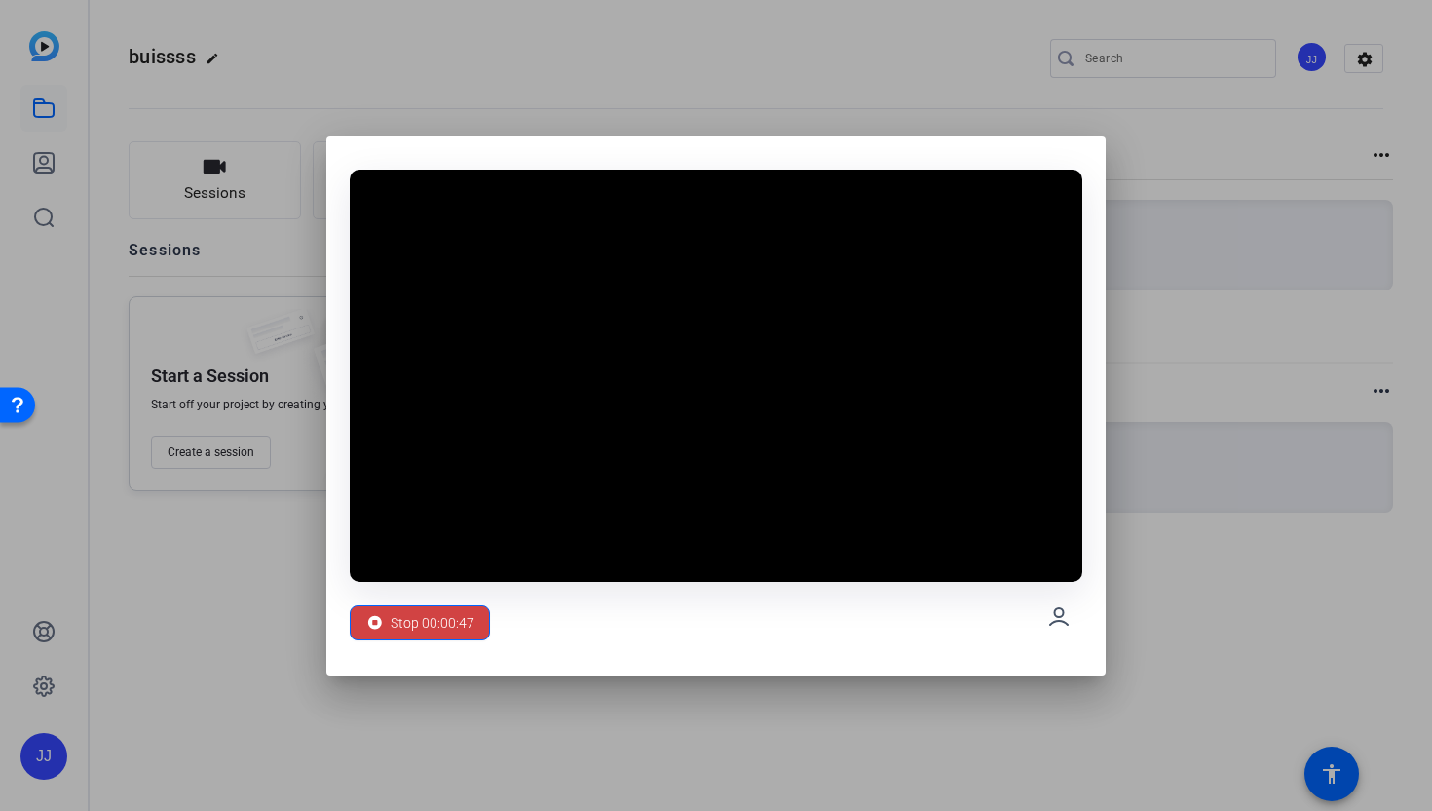
click at [464, 640] on span at bounding box center [420, 622] width 138 height 47
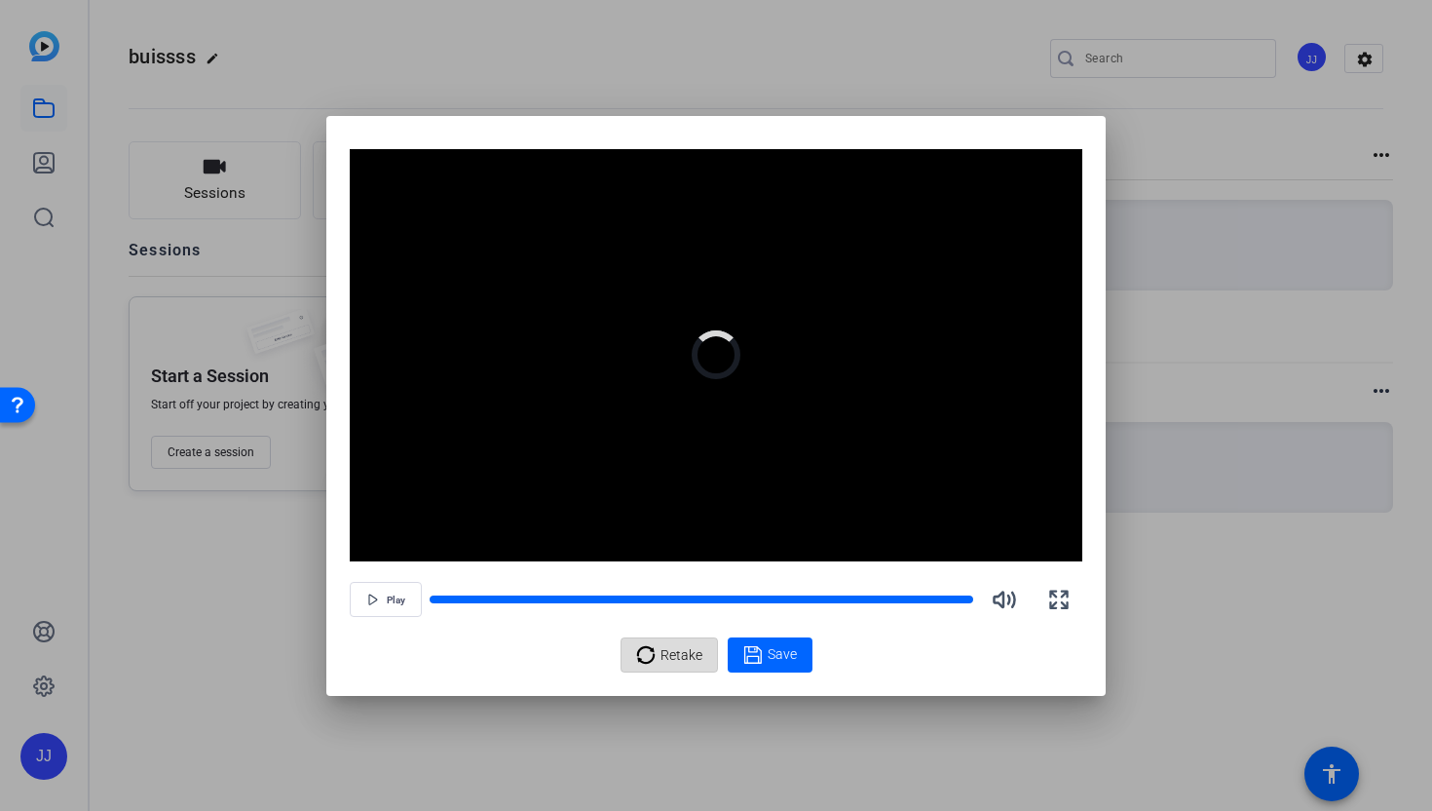
click at [640, 669] on div "Retake" at bounding box center [669, 654] width 66 height 37
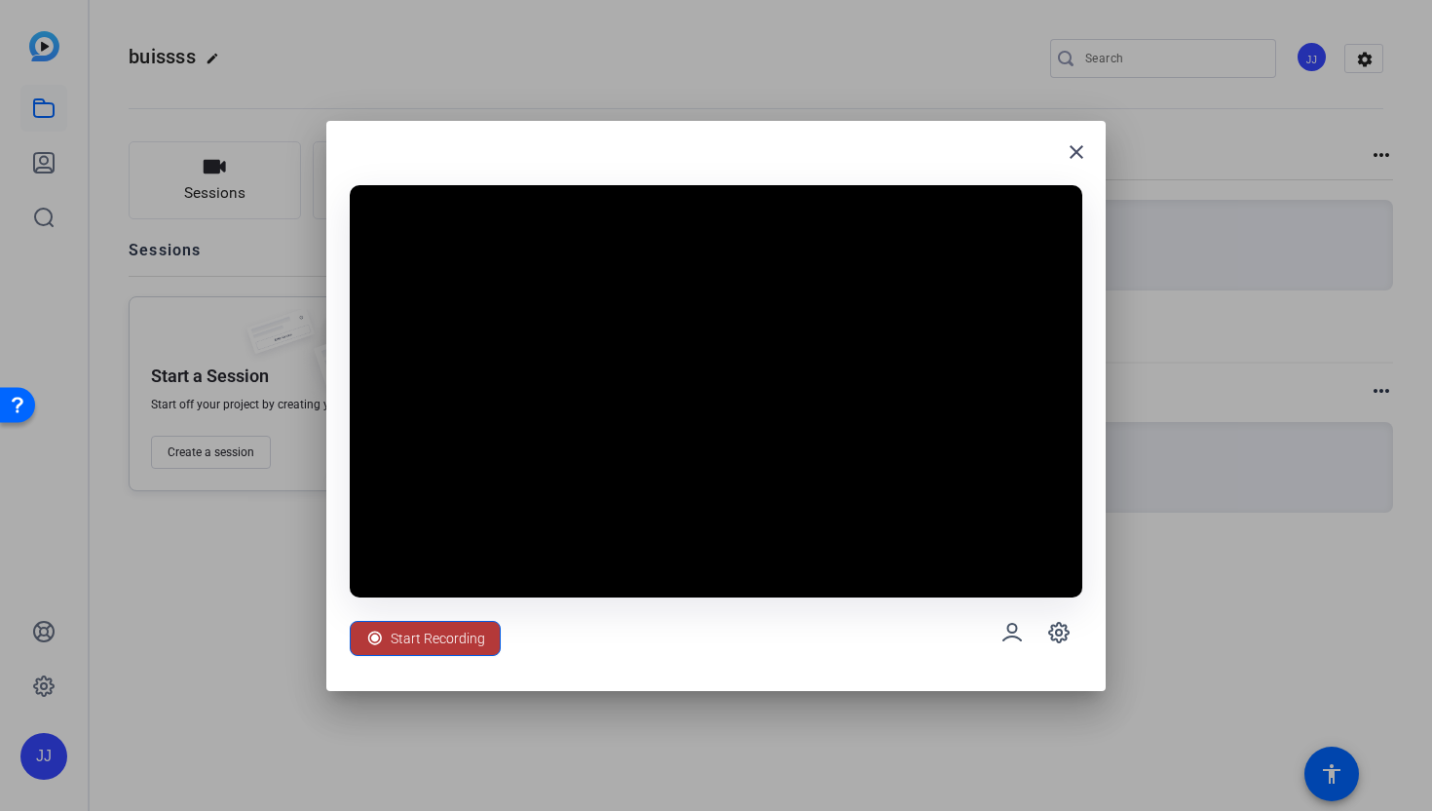
click at [461, 641] on span "Start Recording" at bounding box center [438, 638] width 95 height 37
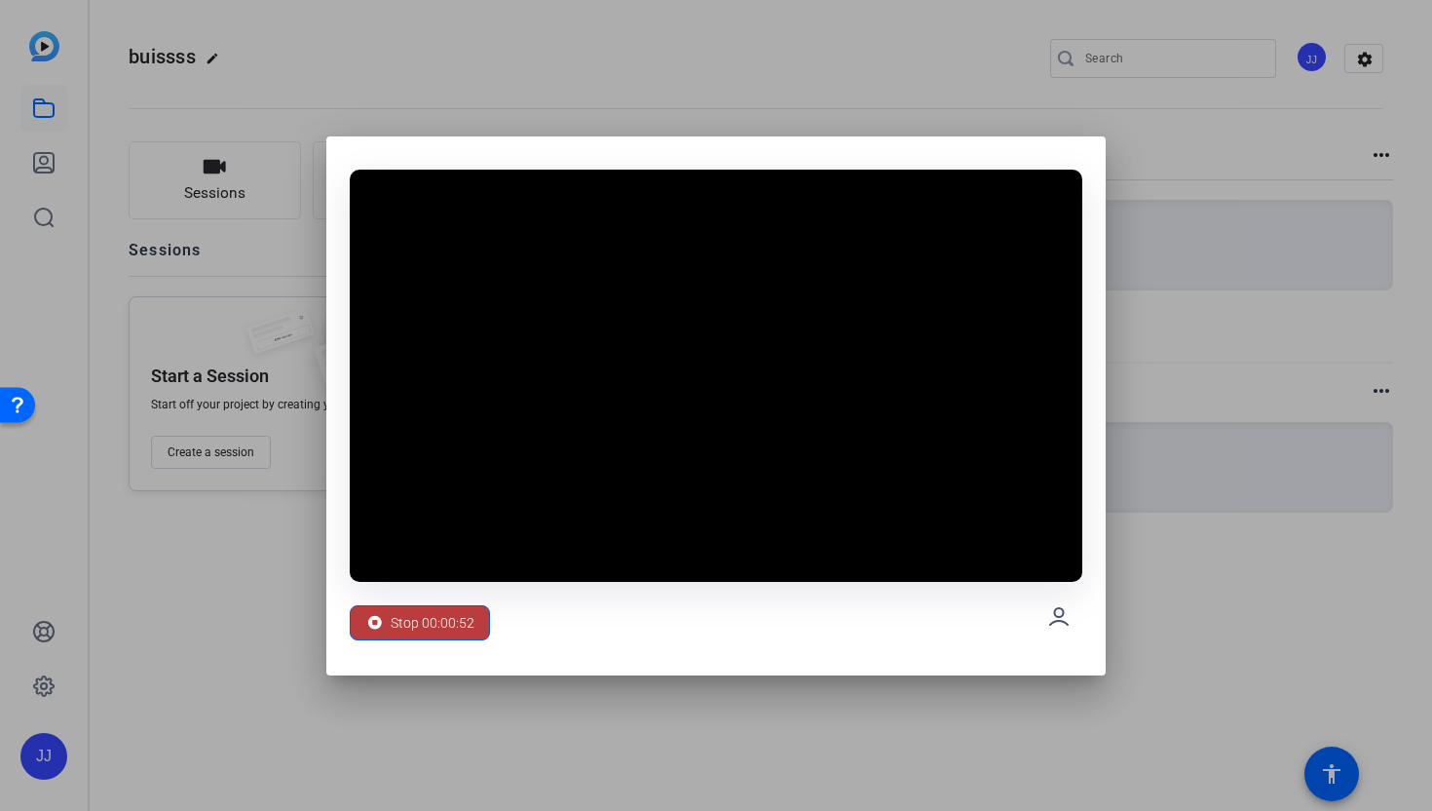
click at [461, 641] on span at bounding box center [420, 622] width 138 height 47
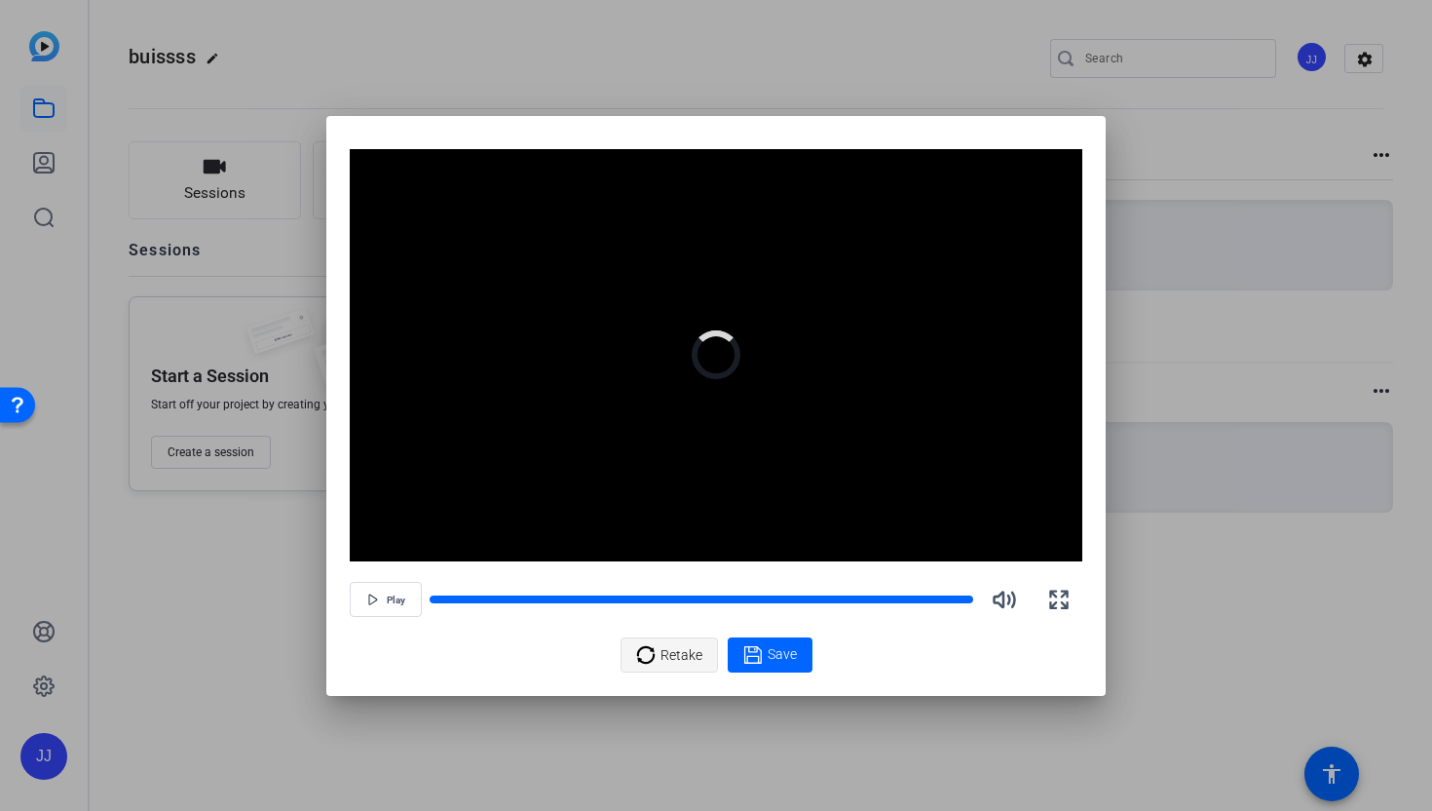
click at [684, 662] on span "Retake" at bounding box center [682, 654] width 42 height 37
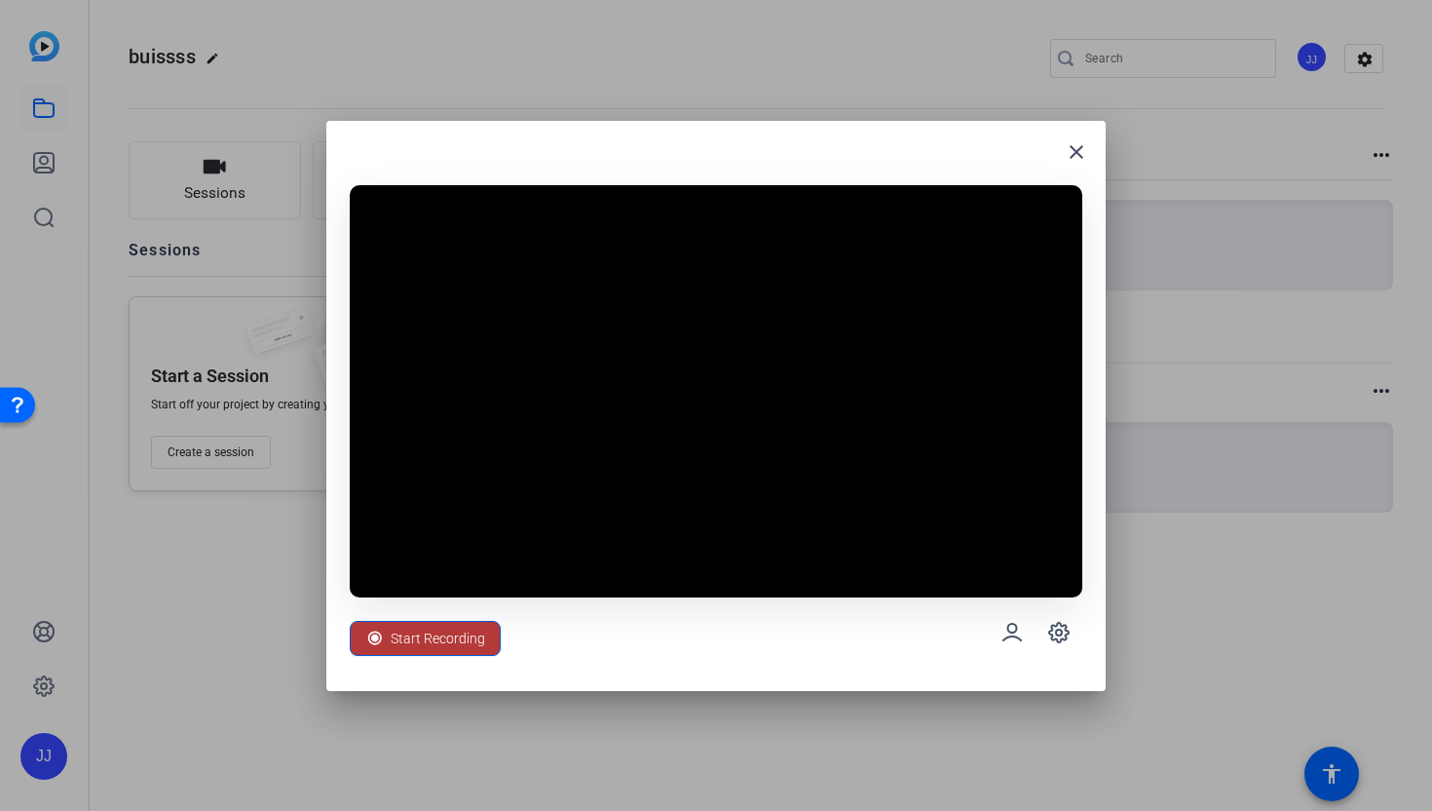
click at [469, 652] on span "Start Recording" at bounding box center [438, 638] width 95 height 37
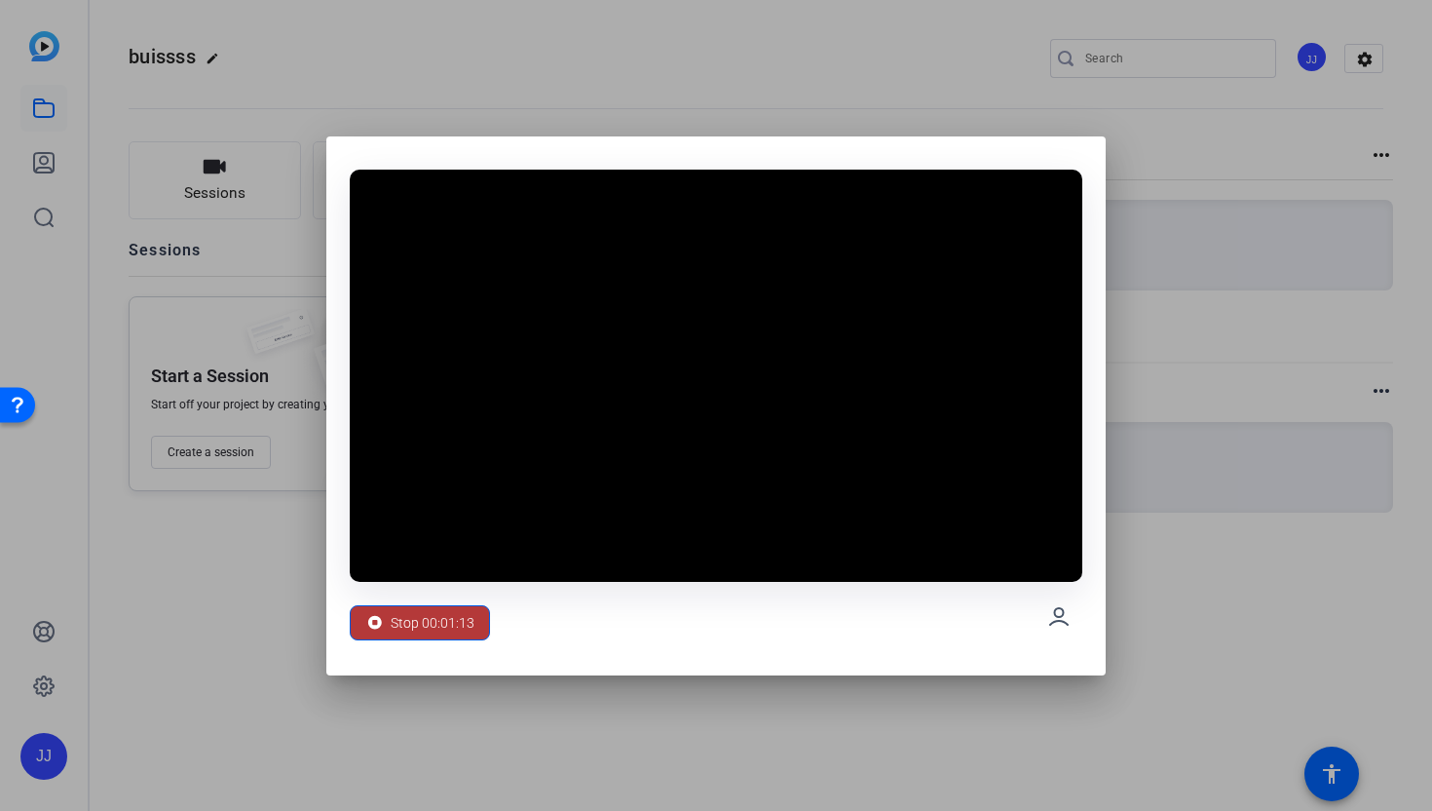
click at [459, 622] on span "Stop 00:01:13" at bounding box center [433, 622] width 84 height 37
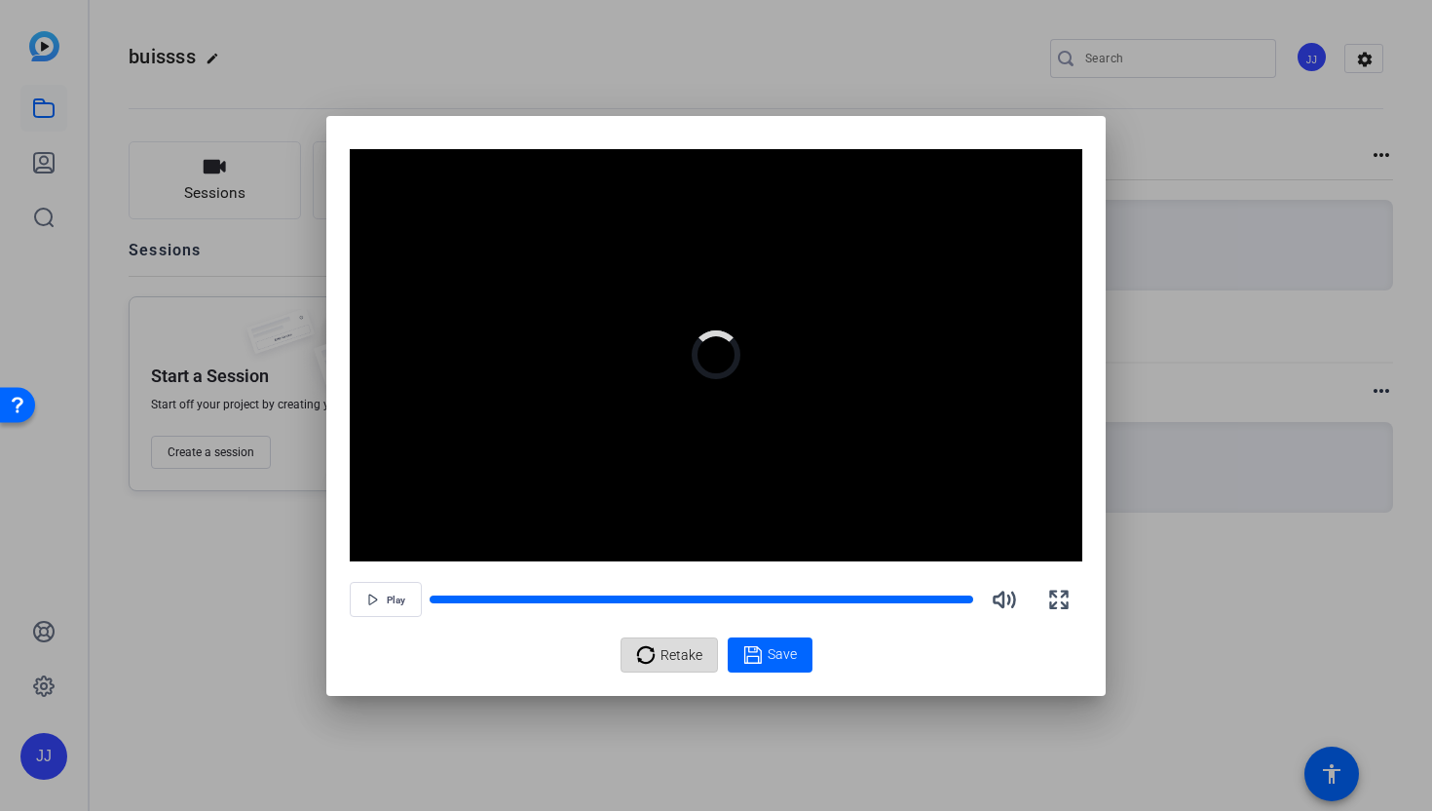
click at [642, 672] on div "Retake" at bounding box center [669, 654] width 66 height 37
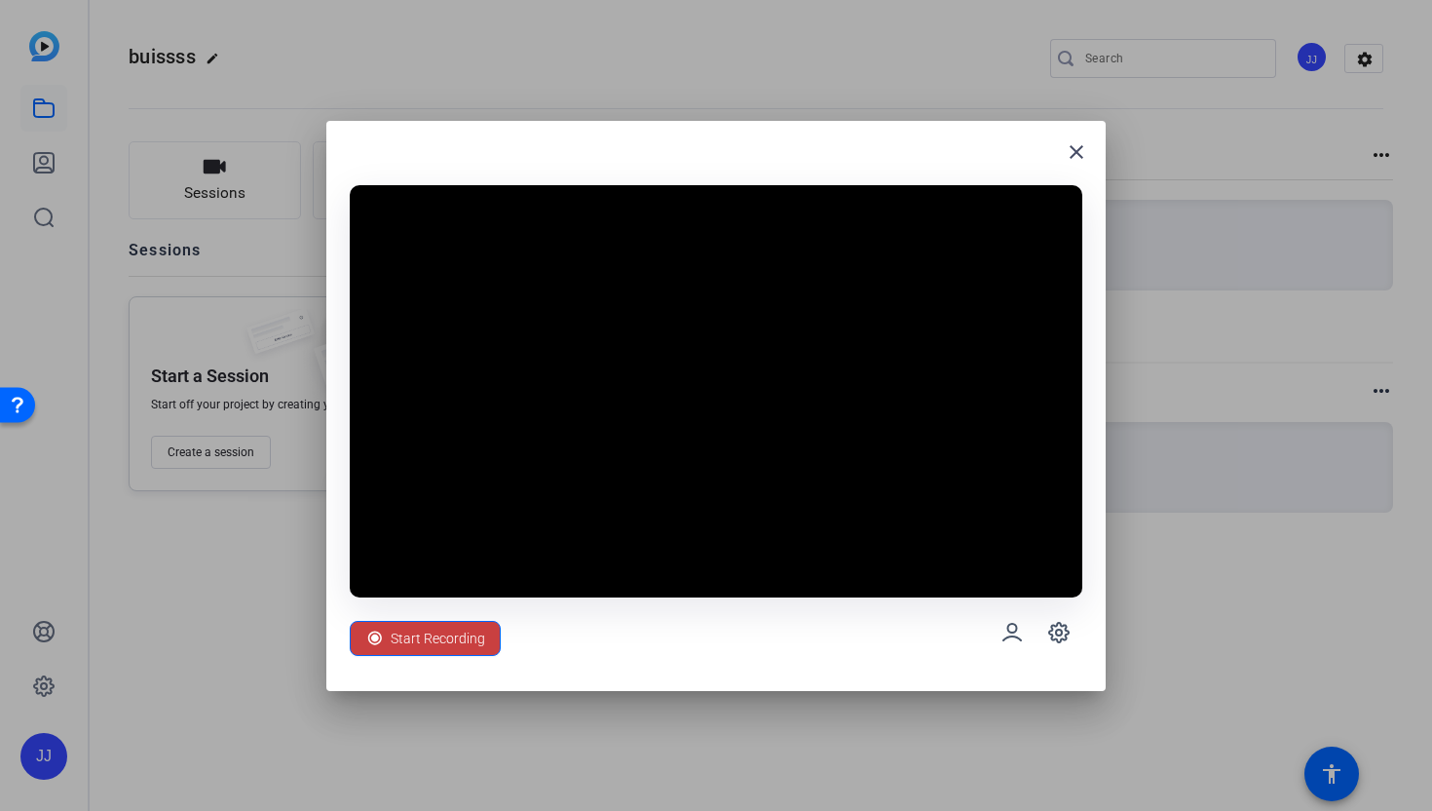
click at [452, 650] on span "Start Recording" at bounding box center [438, 638] width 95 height 37
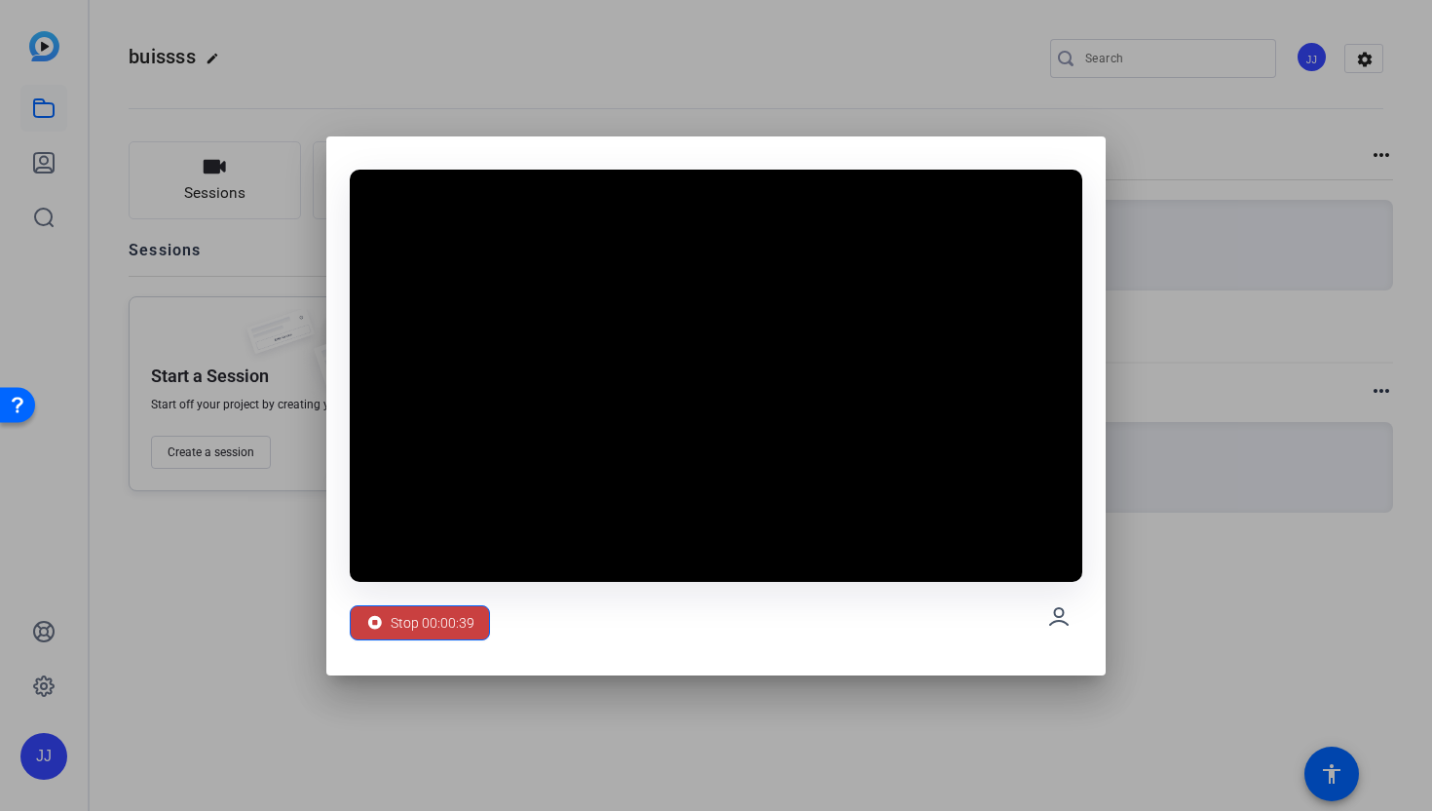
click at [394, 599] on span at bounding box center [420, 622] width 138 height 47
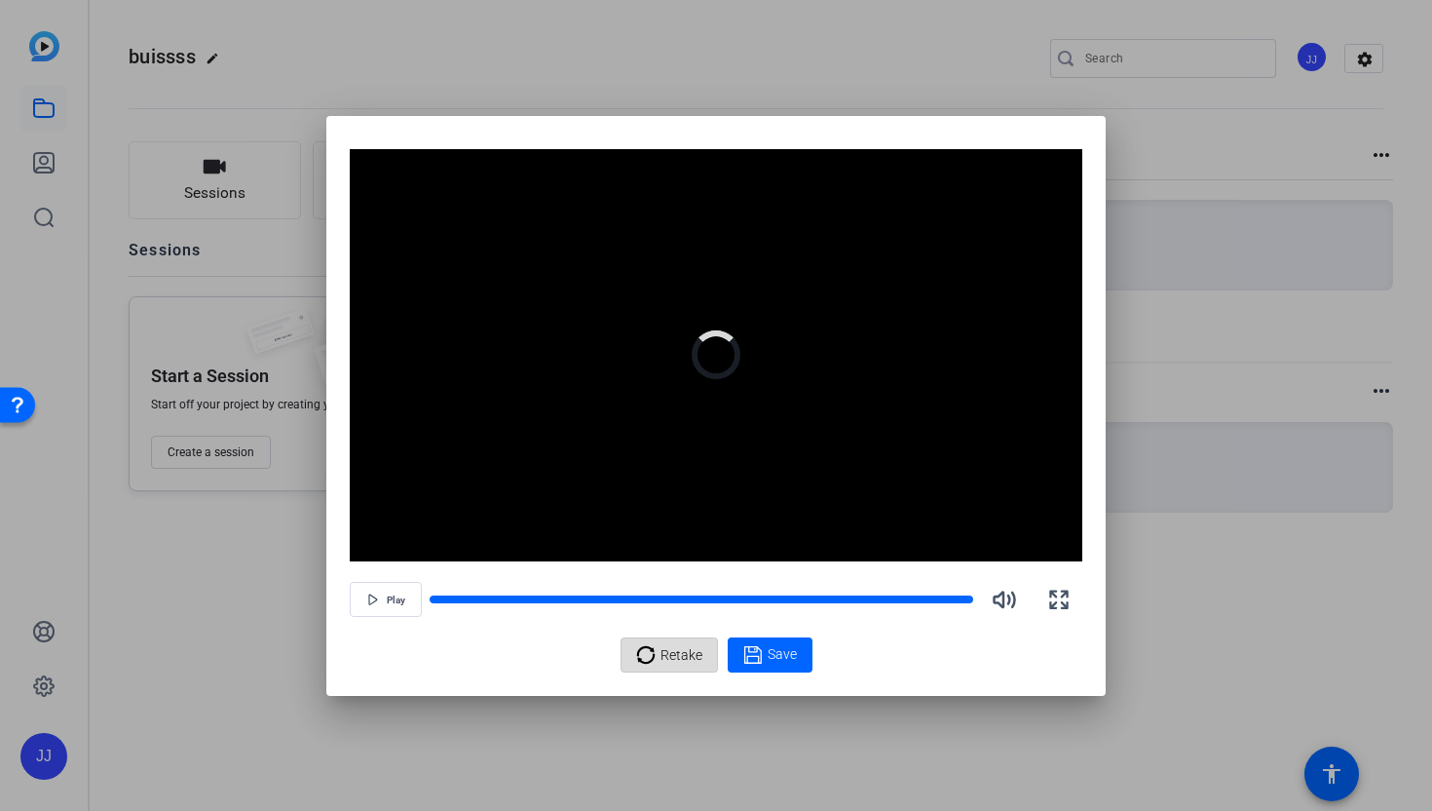
click at [687, 653] on span "Retake" at bounding box center [682, 654] width 42 height 37
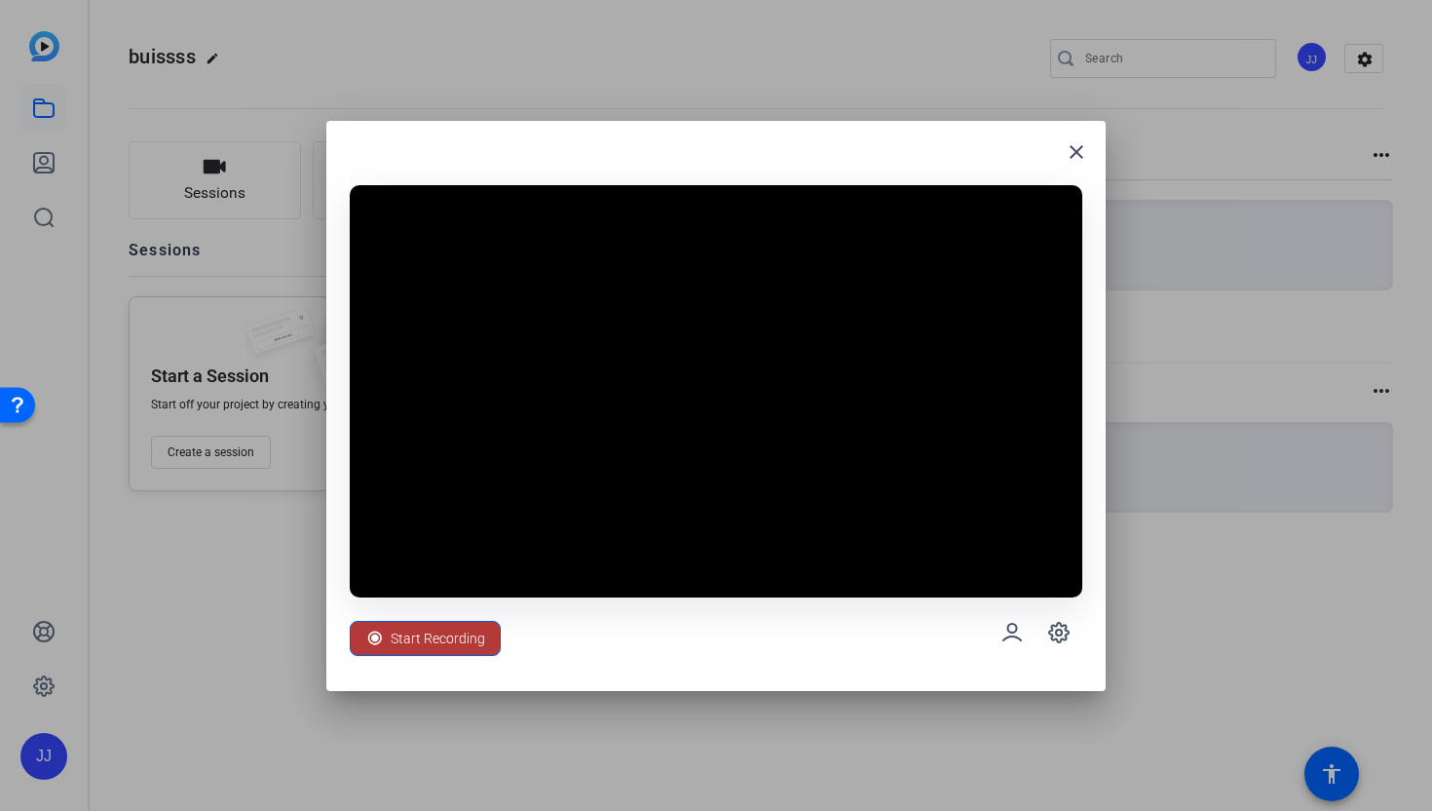
click at [460, 646] on span "Start Recording" at bounding box center [438, 638] width 95 height 37
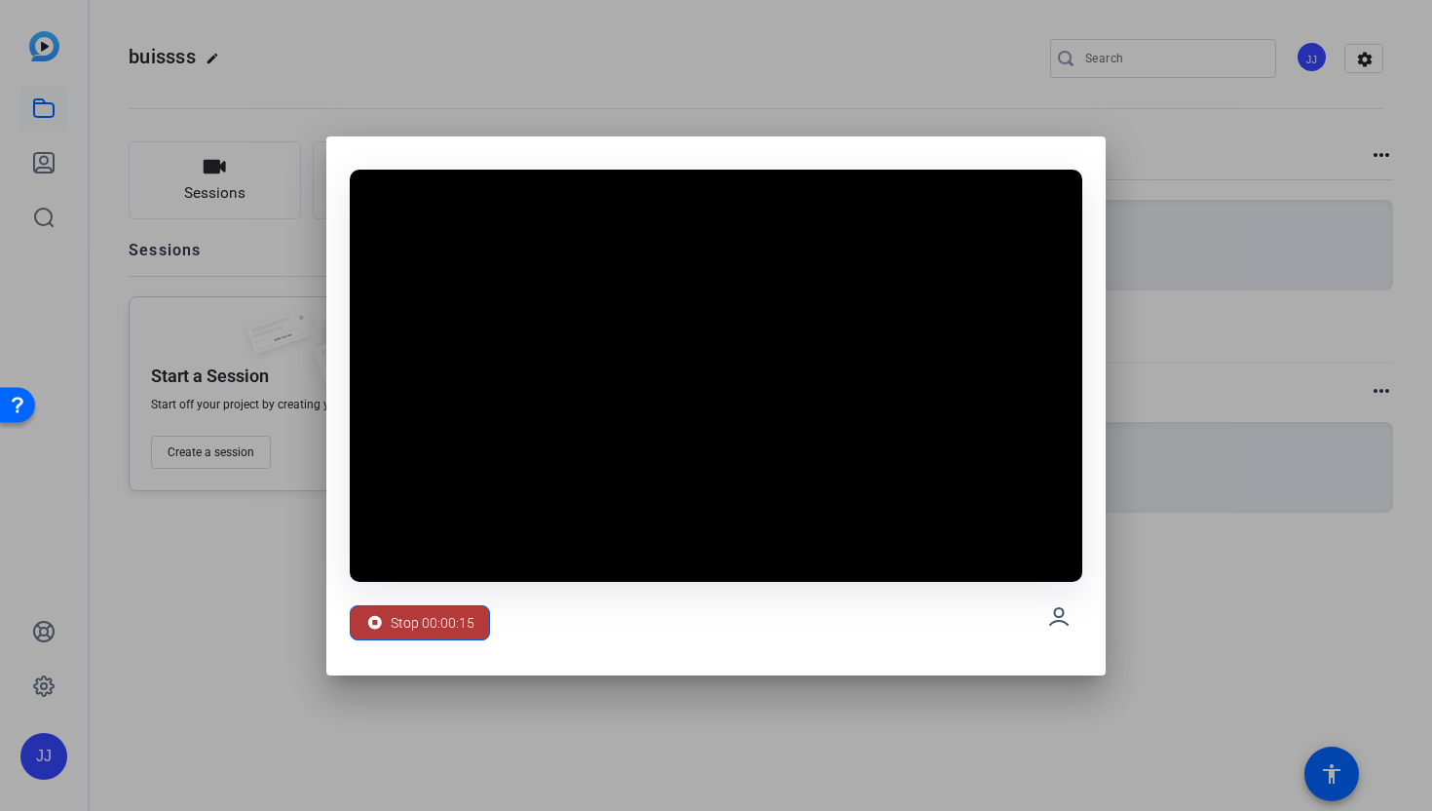
click at [459, 641] on span at bounding box center [420, 622] width 138 height 47
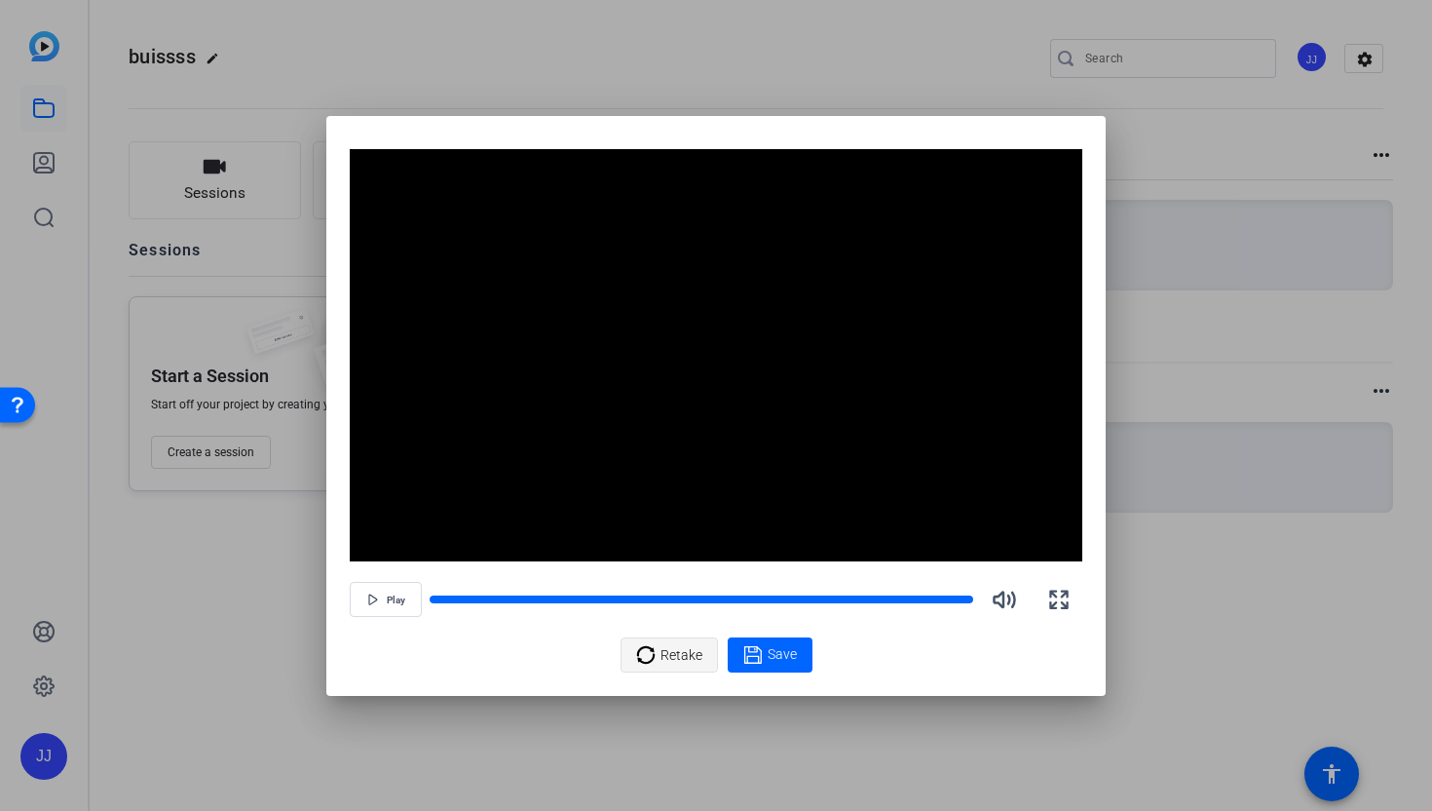
click at [638, 644] on icon at bounding box center [645, 654] width 19 height 23
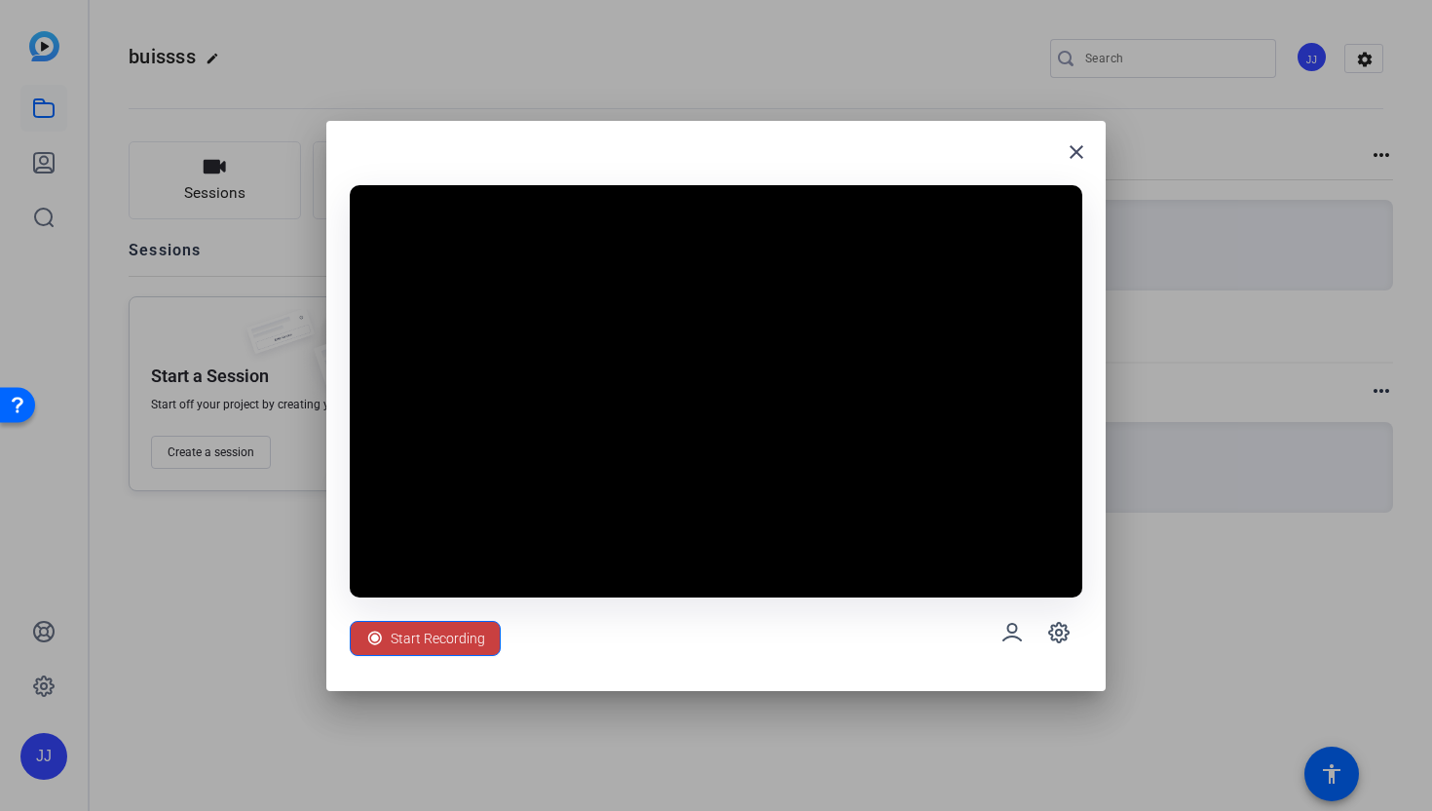
click at [400, 634] on span "Start Recording" at bounding box center [438, 638] width 95 height 37
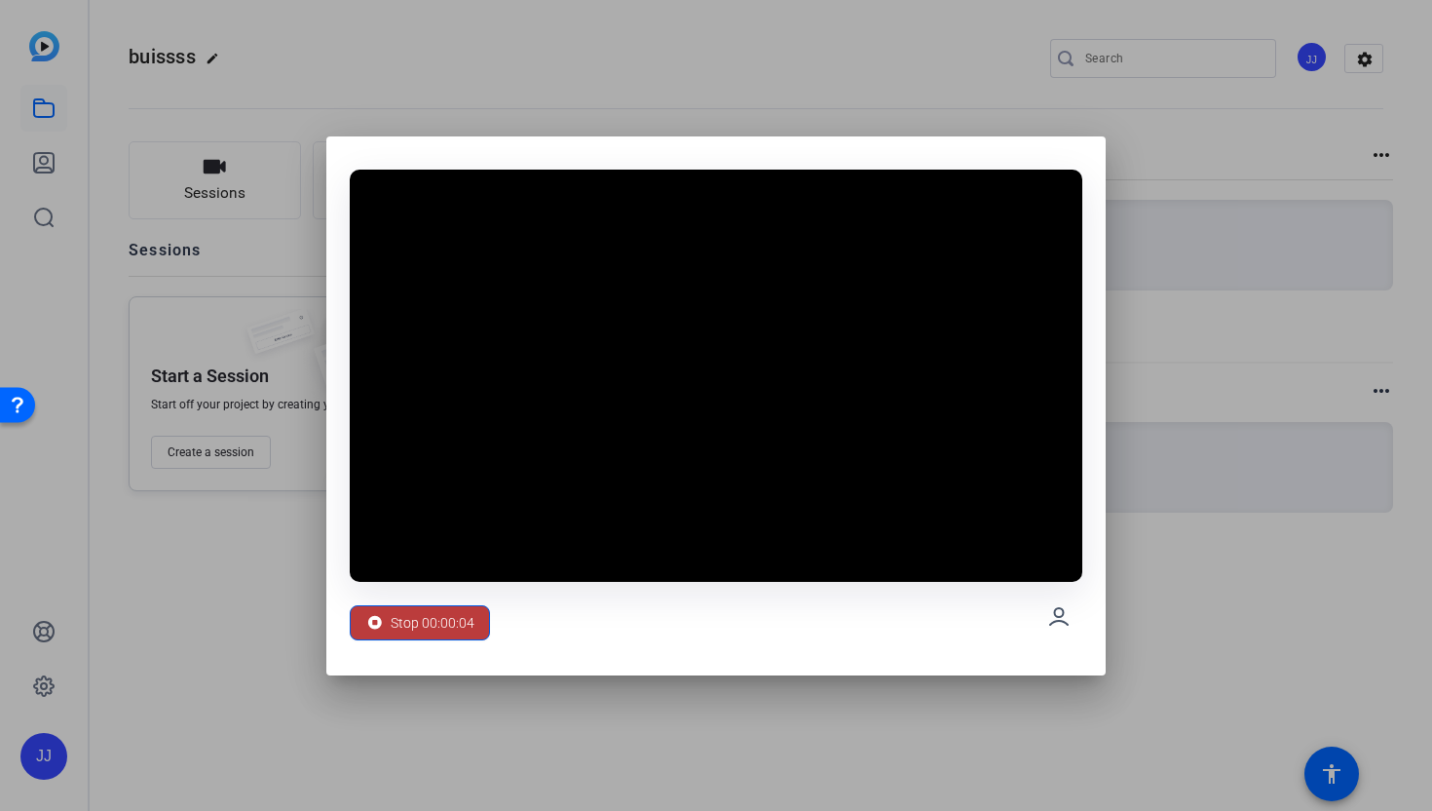
click at [400, 634] on span "Stop 00:00:04" at bounding box center [433, 622] width 84 height 37
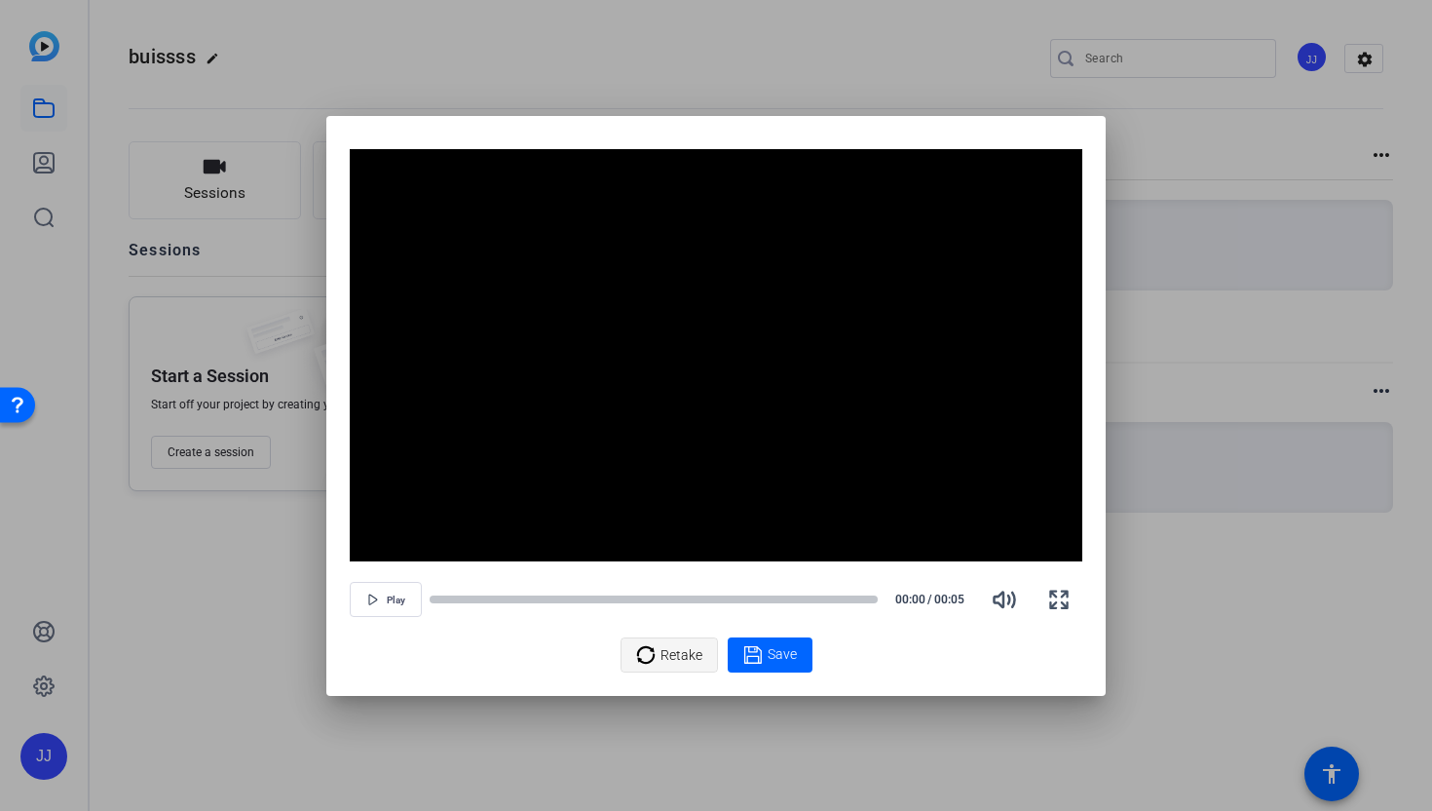
click at [690, 666] on span "Retake" at bounding box center [682, 654] width 42 height 37
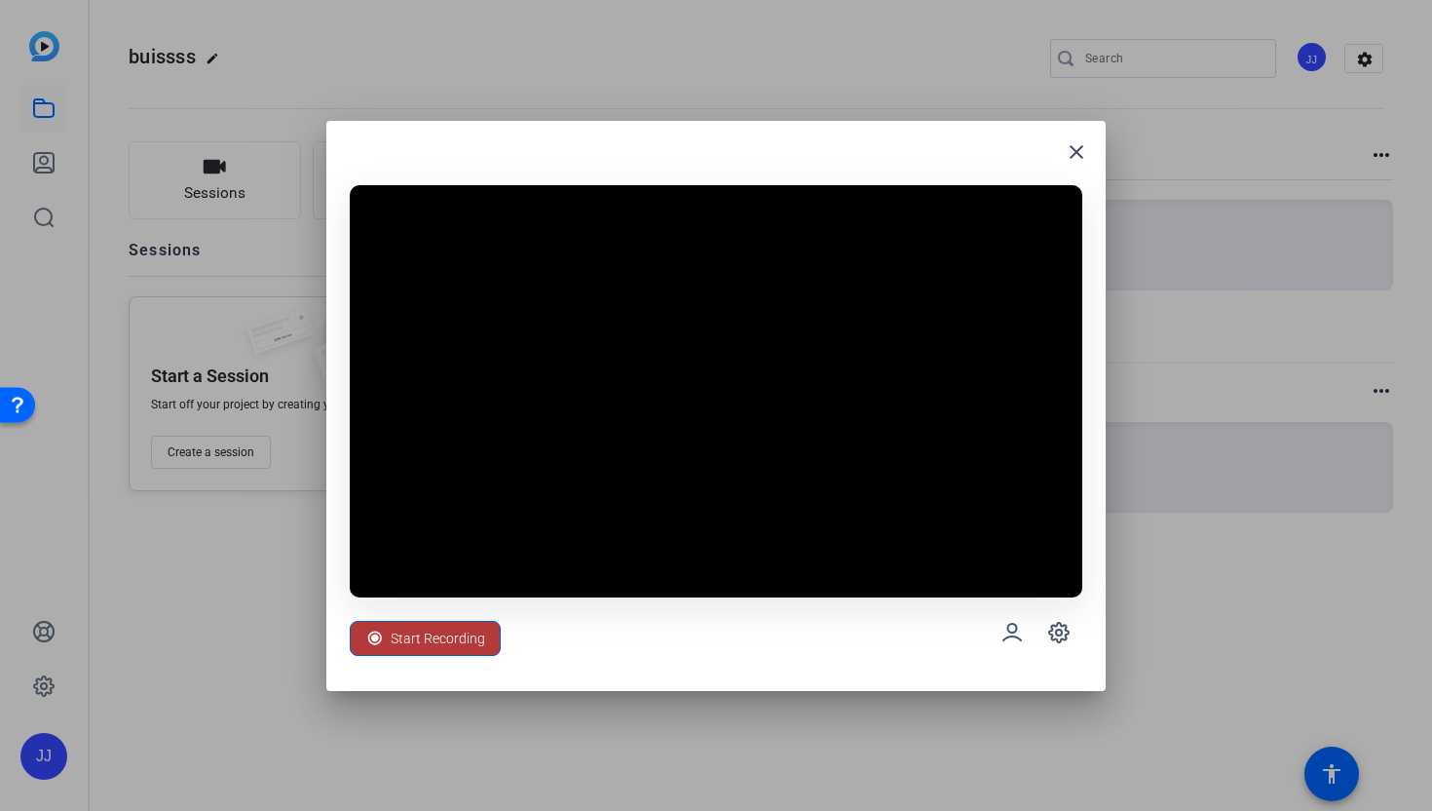
click at [479, 633] on span "Start Recording" at bounding box center [438, 638] width 95 height 37
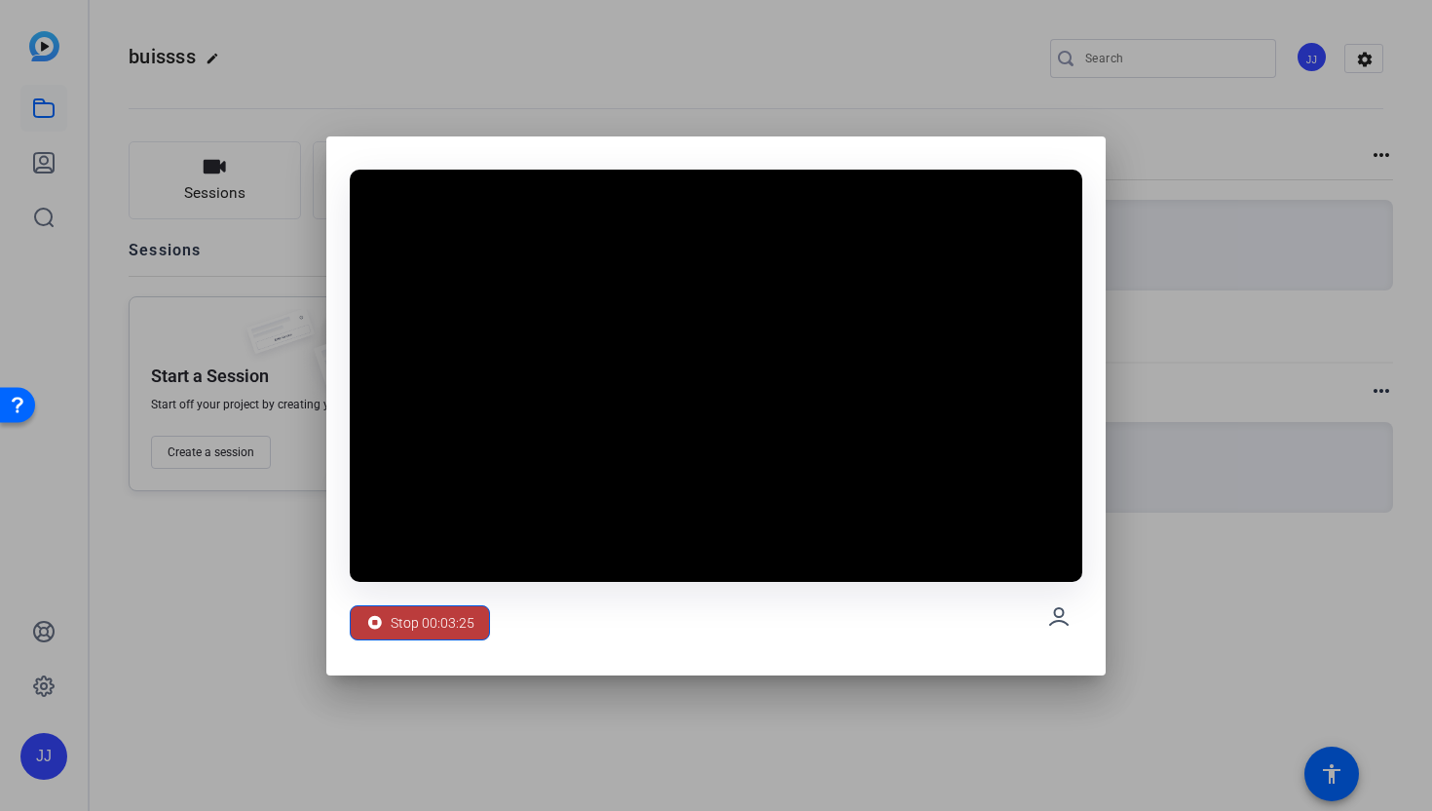
click at [479, 633] on span at bounding box center [420, 622] width 138 height 47
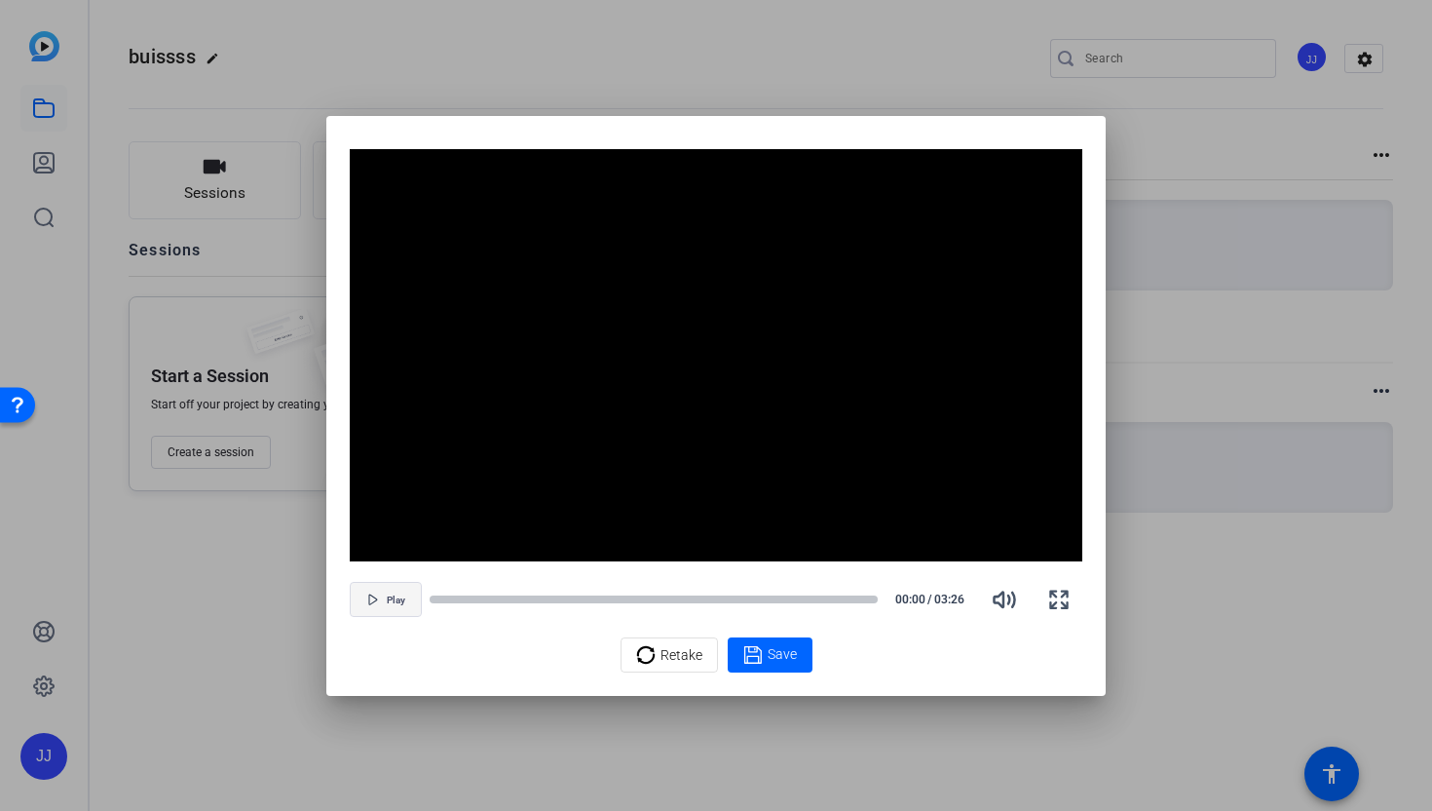
click at [404, 608] on span "button" at bounding box center [386, 599] width 70 height 47
click at [758, 664] on icon at bounding box center [752, 654] width 19 height 23
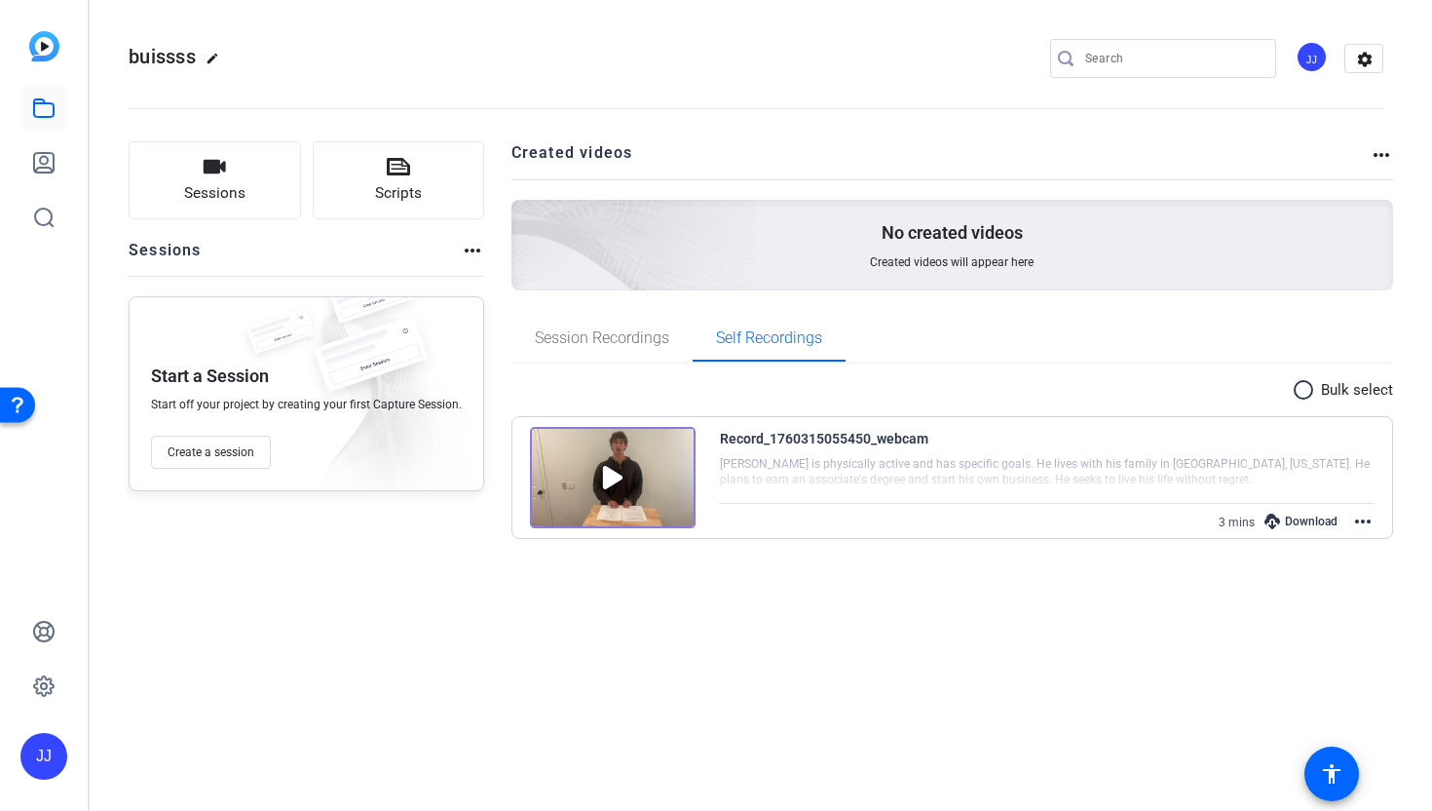
click at [633, 478] on img at bounding box center [613, 477] width 166 height 101
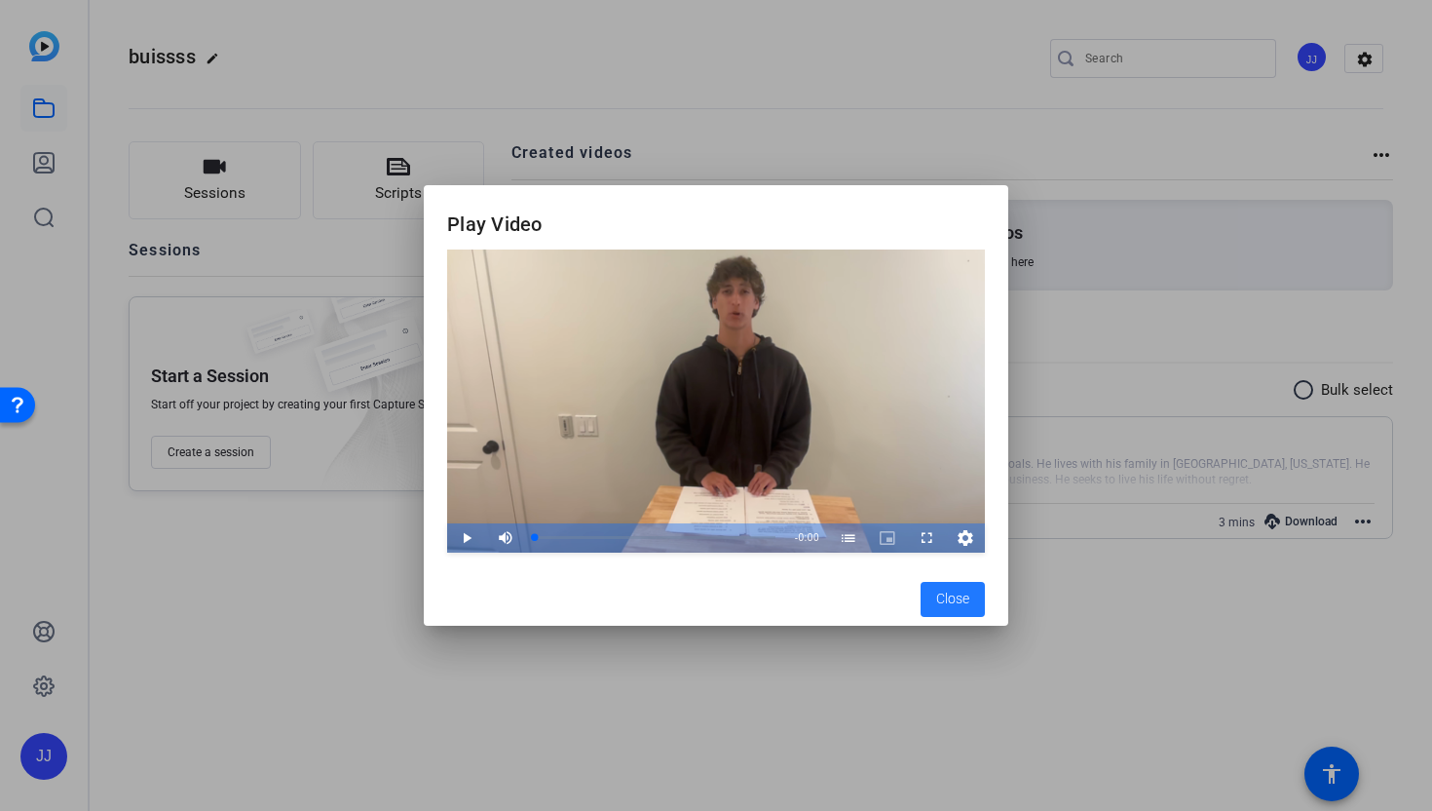
click at [947, 460] on div "Video Player" at bounding box center [716, 400] width 538 height 303
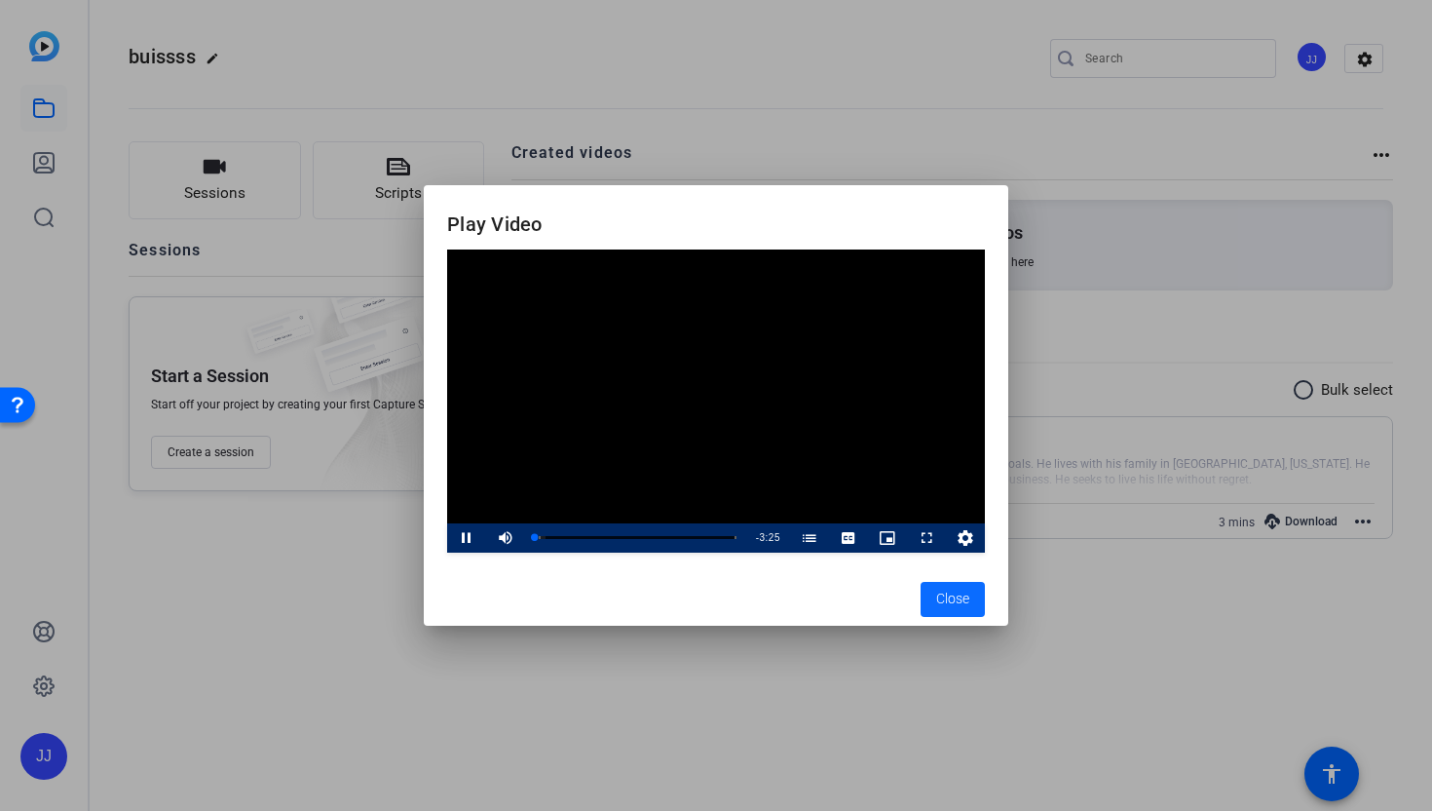
click at [951, 590] on span "Close" at bounding box center [952, 599] width 33 height 20
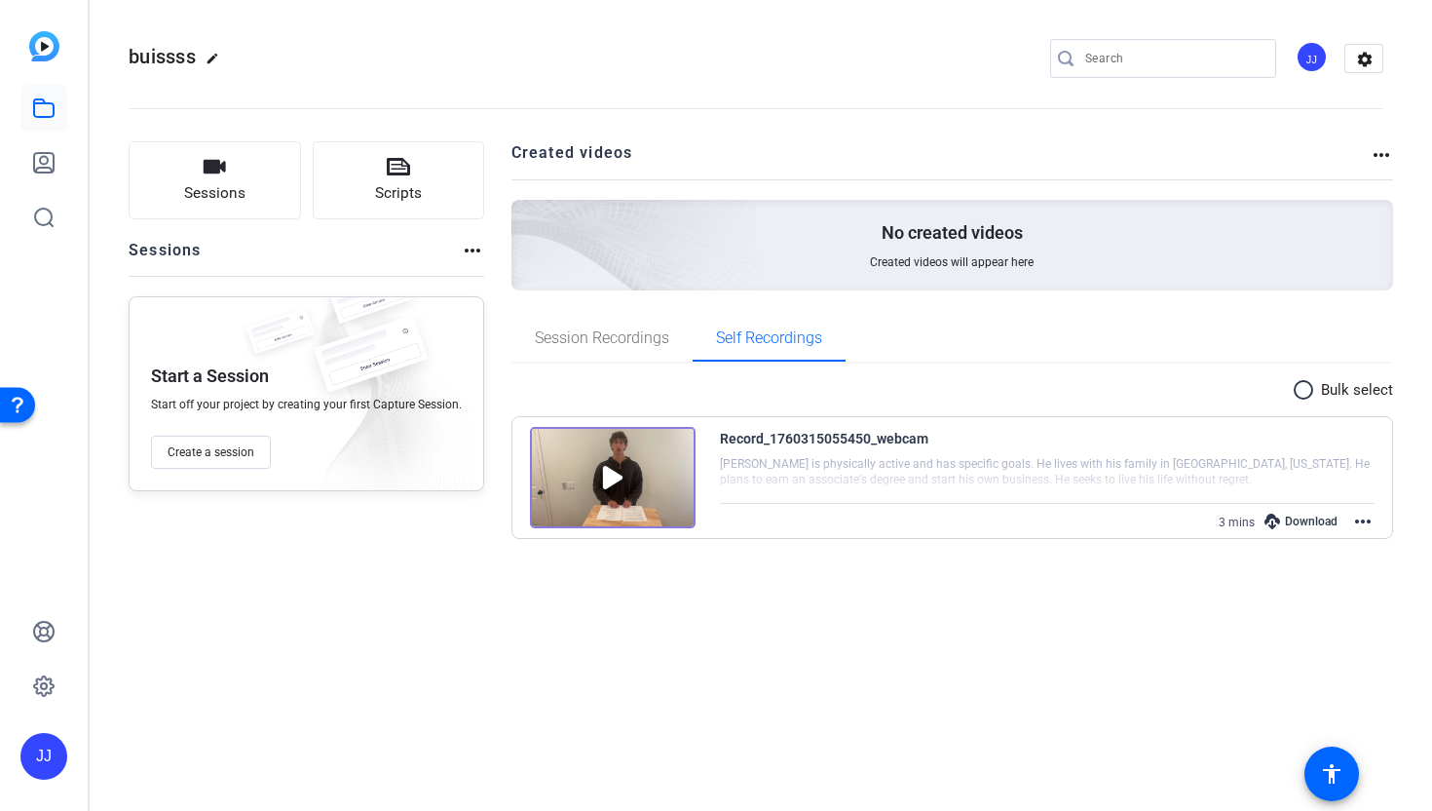
click at [1284, 525] on div "Download" at bounding box center [1301, 521] width 93 height 25
